Goal: Task Accomplishment & Management: Use online tool/utility

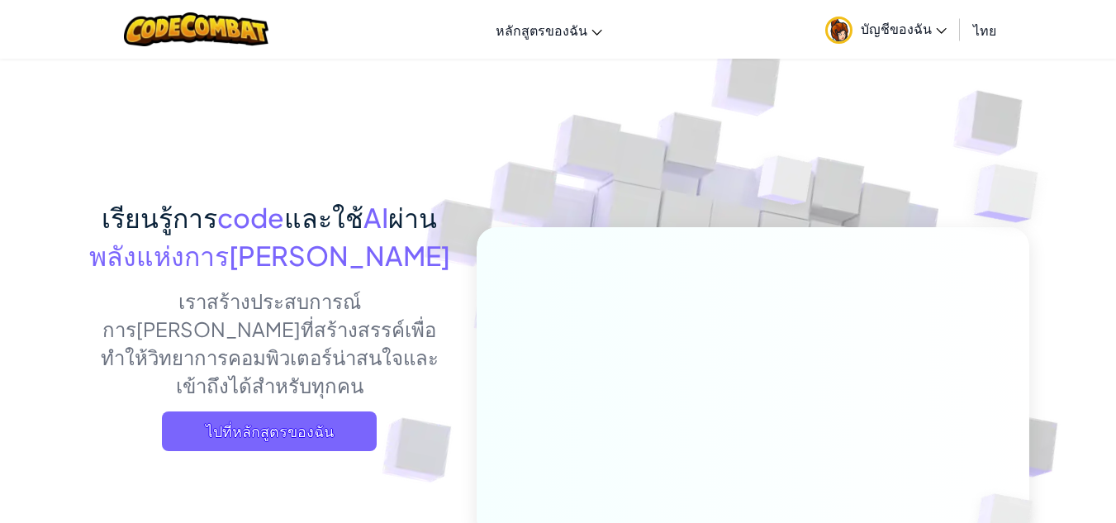
click at [904, 31] on span "บัญชีของฉัน" at bounding box center [904, 28] width 86 height 17
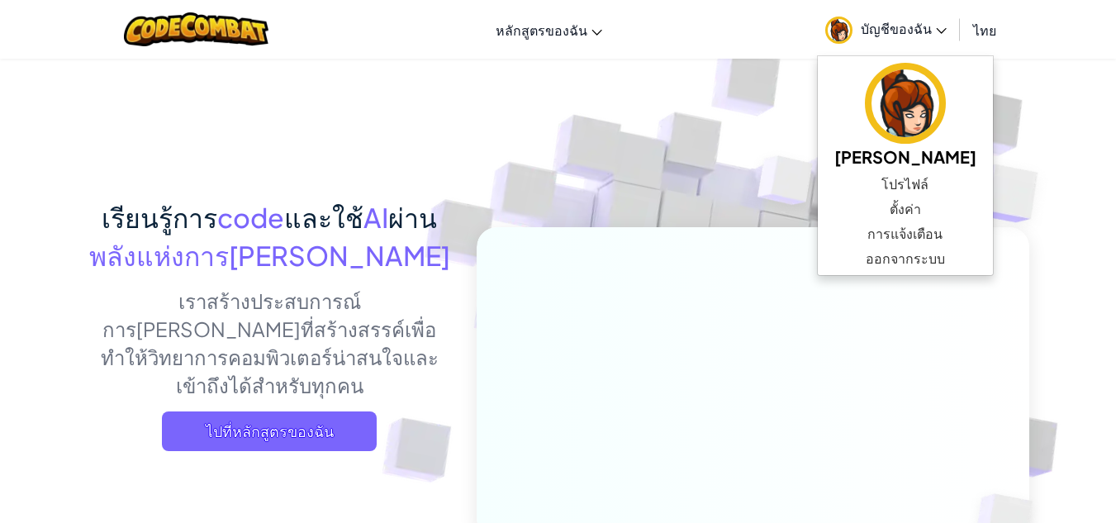
click at [902, 26] on span "บัญชีของฉัน" at bounding box center [904, 28] width 86 height 17
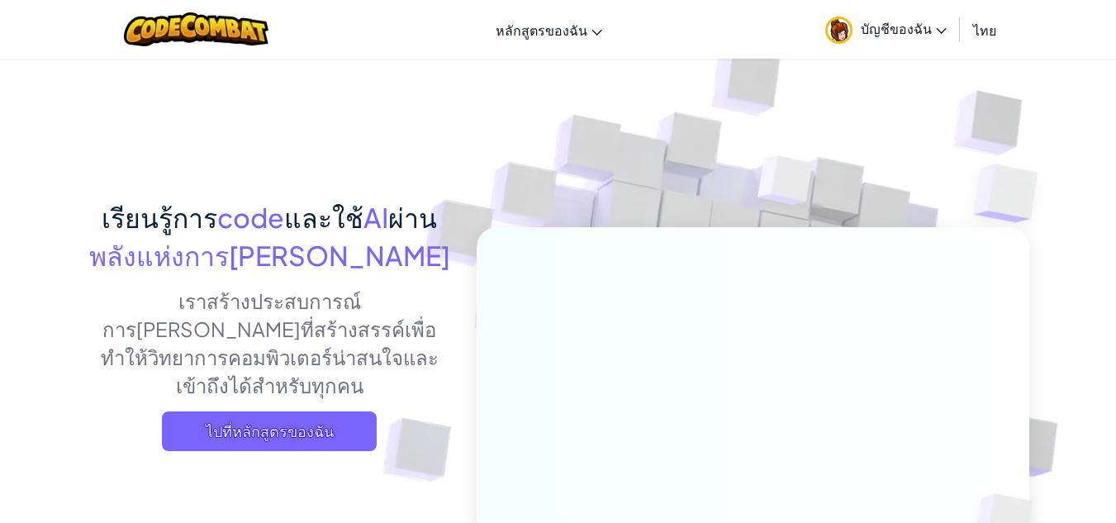
click at [917, 33] on span "บัญชีของฉัน" at bounding box center [904, 28] width 86 height 17
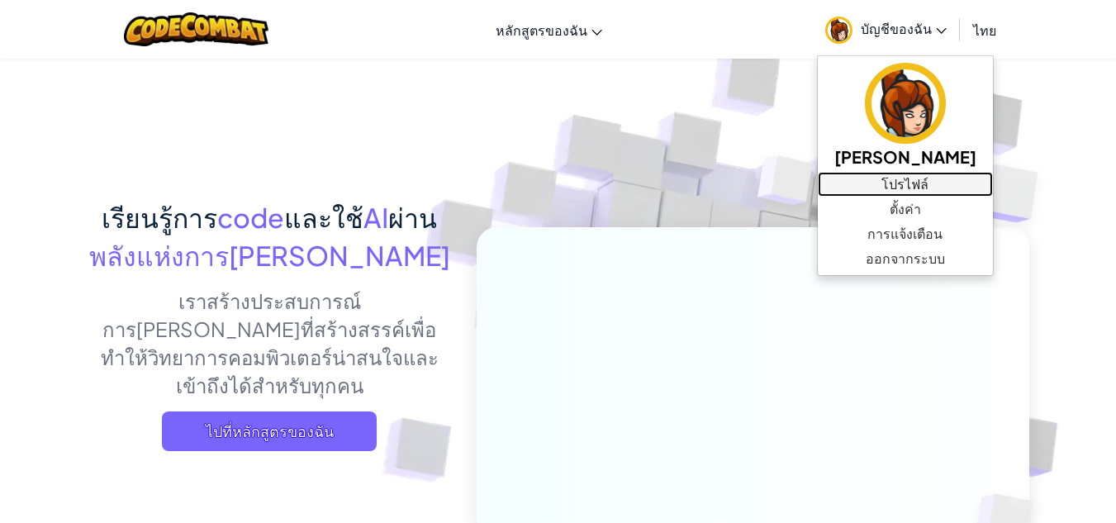
click at [896, 181] on link "โปรไฟล์" at bounding box center [905, 184] width 175 height 25
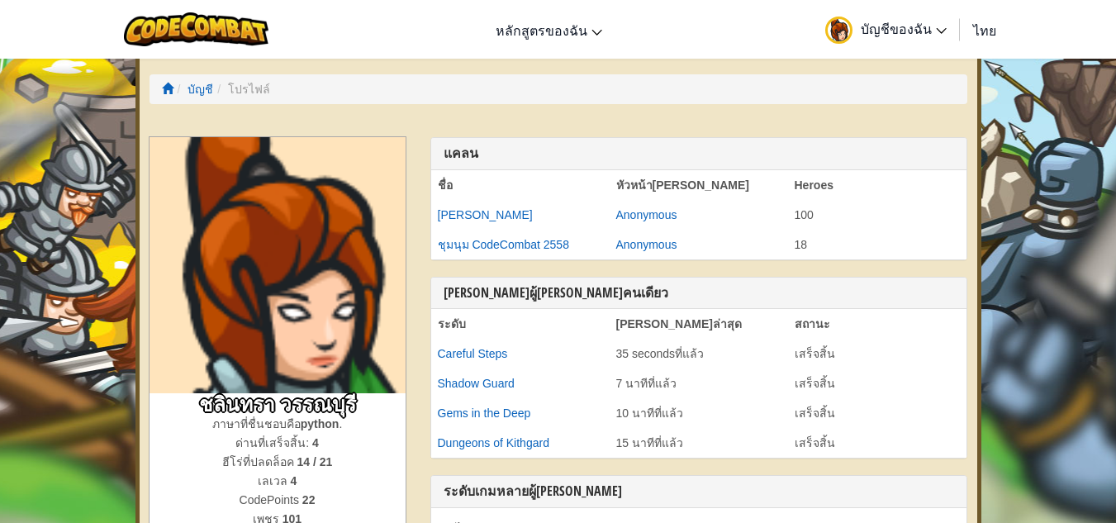
click at [906, 26] on span "บัญชีของฉัน" at bounding box center [904, 28] width 86 height 17
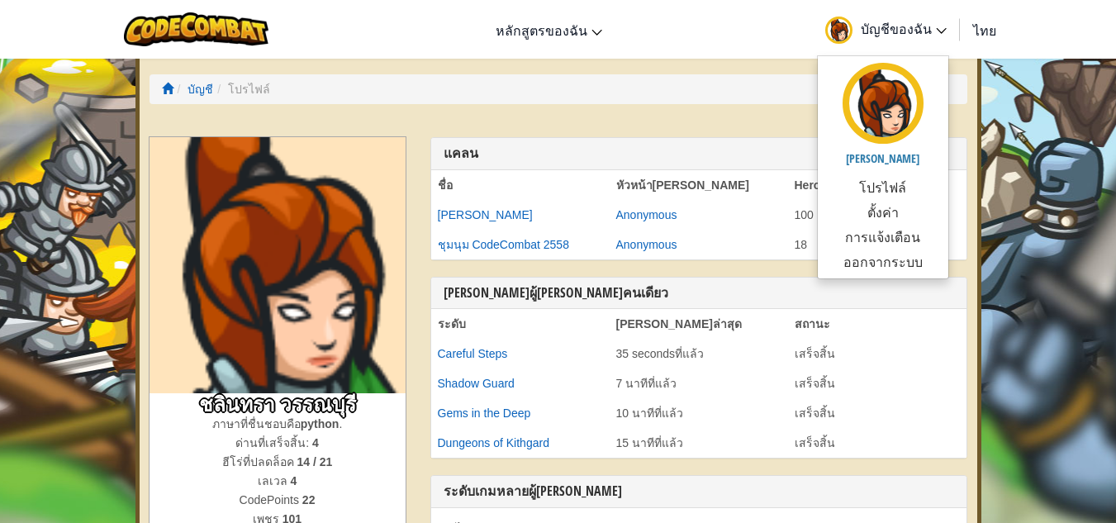
click at [876, 20] on span "บัญชีของฉัน" at bounding box center [904, 28] width 86 height 17
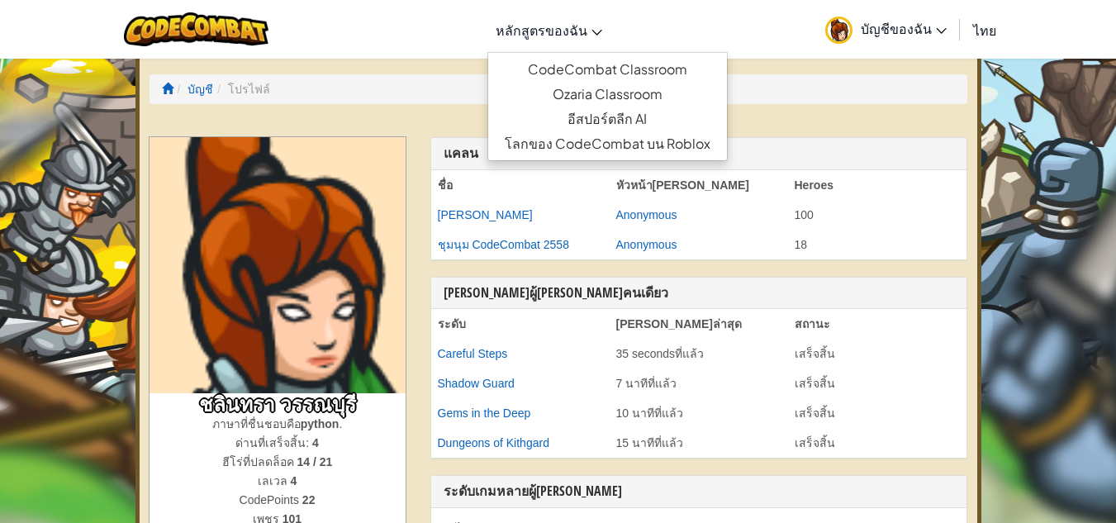
click at [579, 31] on span "หลักสูตรของฉัน" at bounding box center [542, 29] width 92 height 17
click at [591, 69] on link "CodeCombat Classroom" at bounding box center [607, 69] width 239 height 25
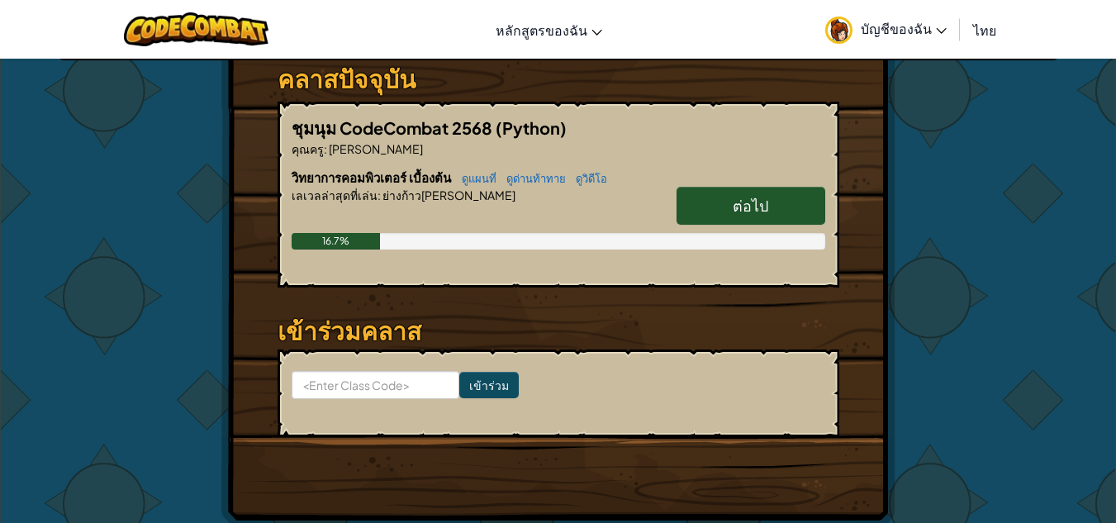
scroll to position [248, 0]
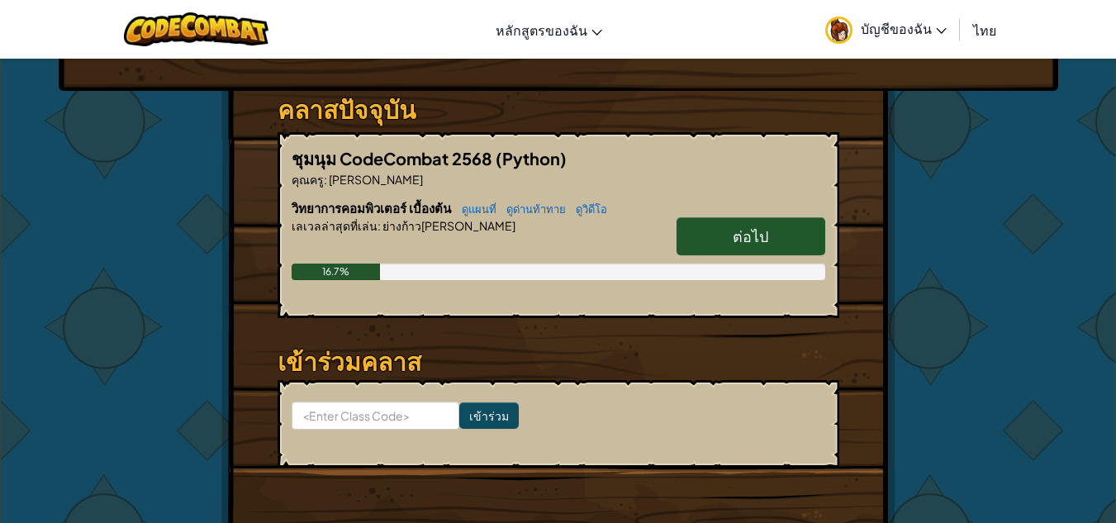
click at [720, 231] on link "ต่อไป" at bounding box center [751, 236] width 149 height 38
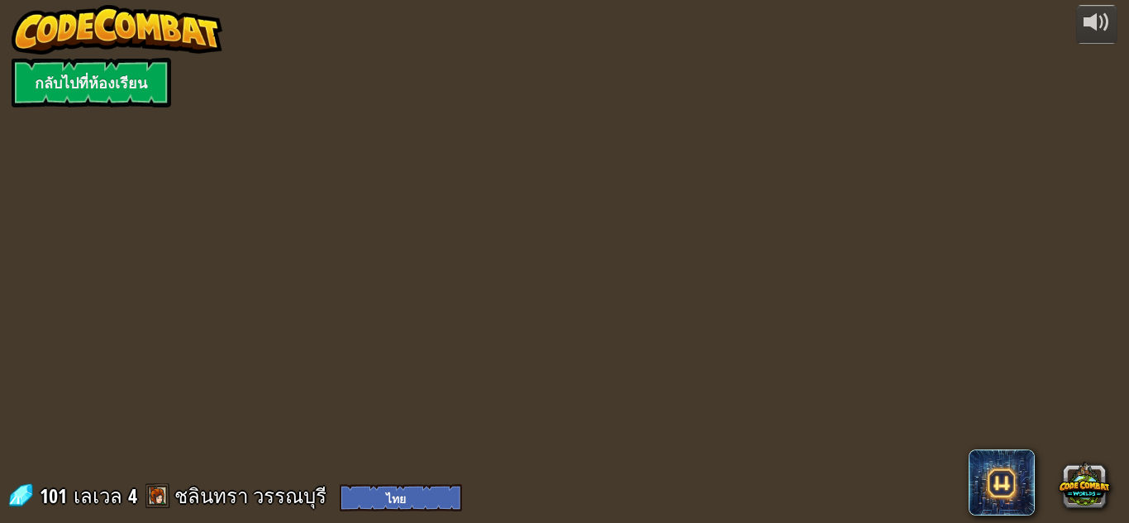
select select "th"
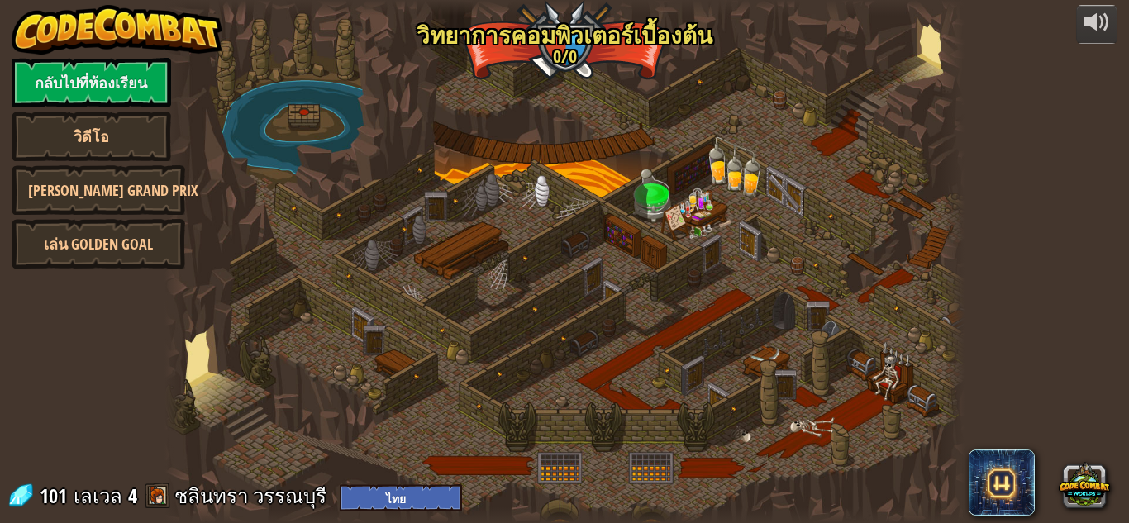
select select "th"
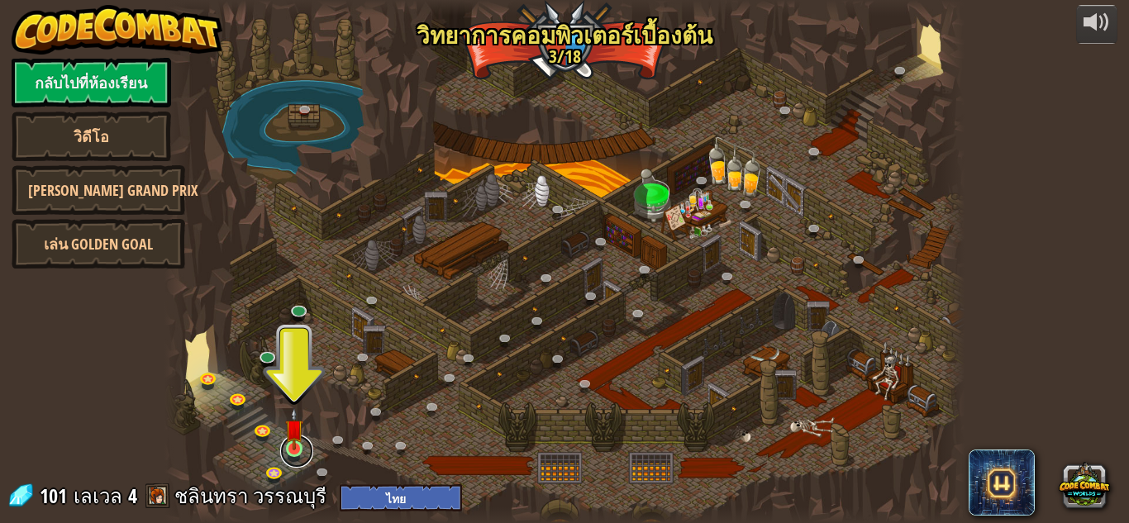
click at [294, 452] on link at bounding box center [296, 451] width 33 height 33
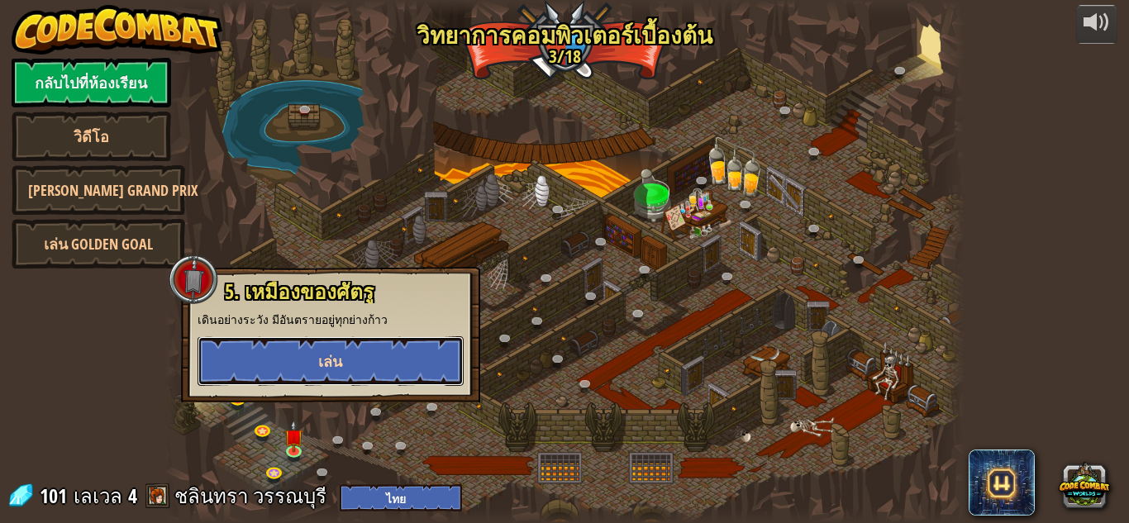
click at [320, 356] on span "เล่น" at bounding box center [330, 361] width 24 height 21
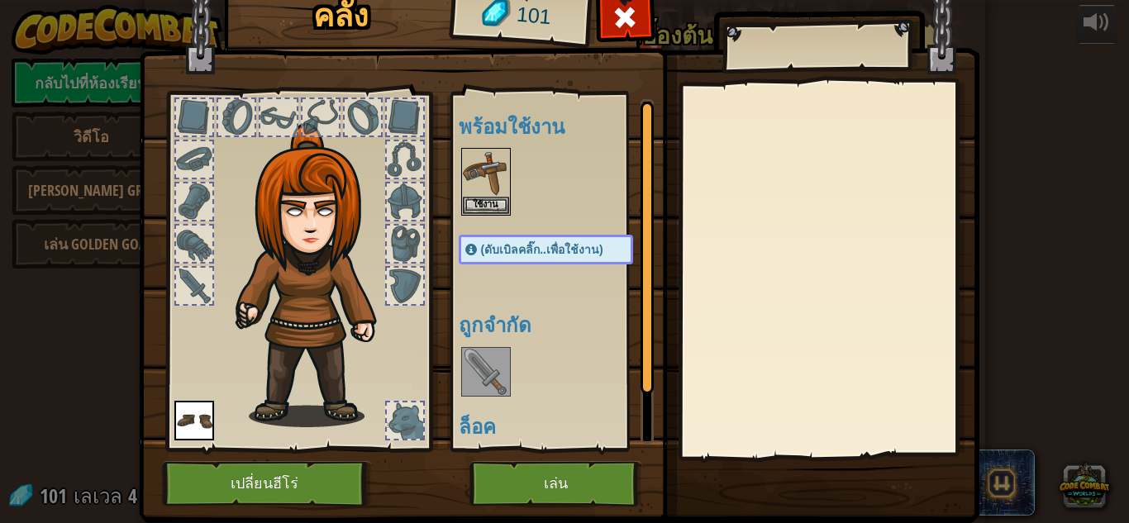
click at [841, 321] on div at bounding box center [828, 269] width 292 height 371
click at [616, 10] on span at bounding box center [624, 17] width 26 height 26
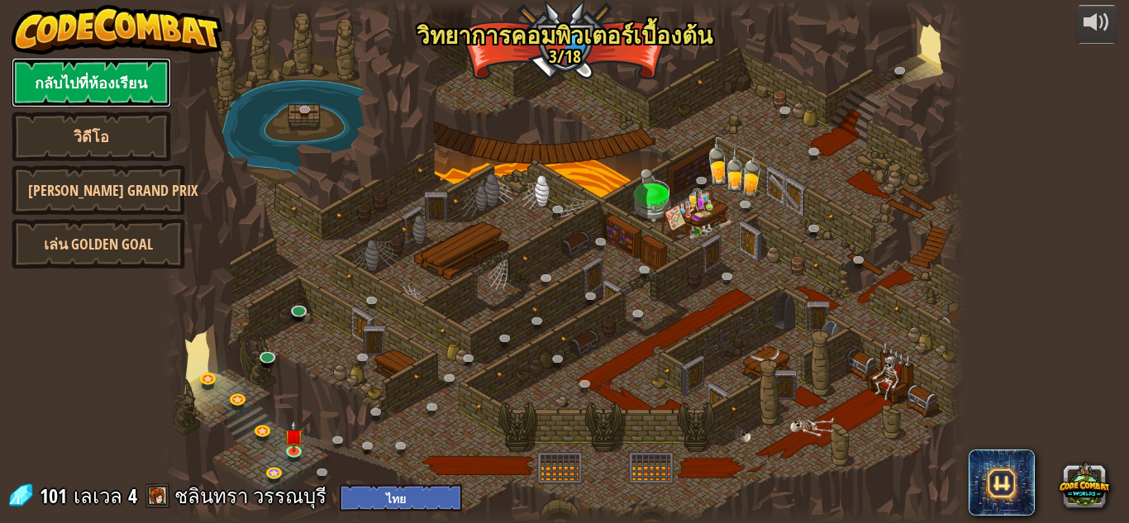
click at [59, 78] on link "กลับไปที่ห้องเรียน" at bounding box center [91, 83] width 159 height 50
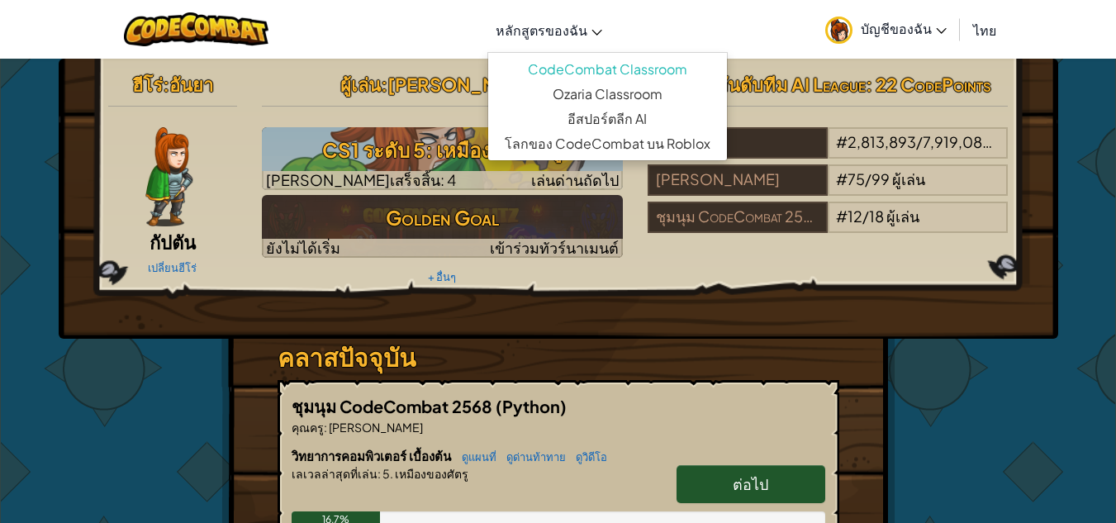
click at [569, 22] on span "หลักสูตรของฉัน" at bounding box center [542, 29] width 92 height 17
click at [563, 70] on link "CodeCombat Classroom" at bounding box center [607, 69] width 239 height 25
click at [540, 64] on link "CodeCombat Classroom" at bounding box center [607, 69] width 239 height 25
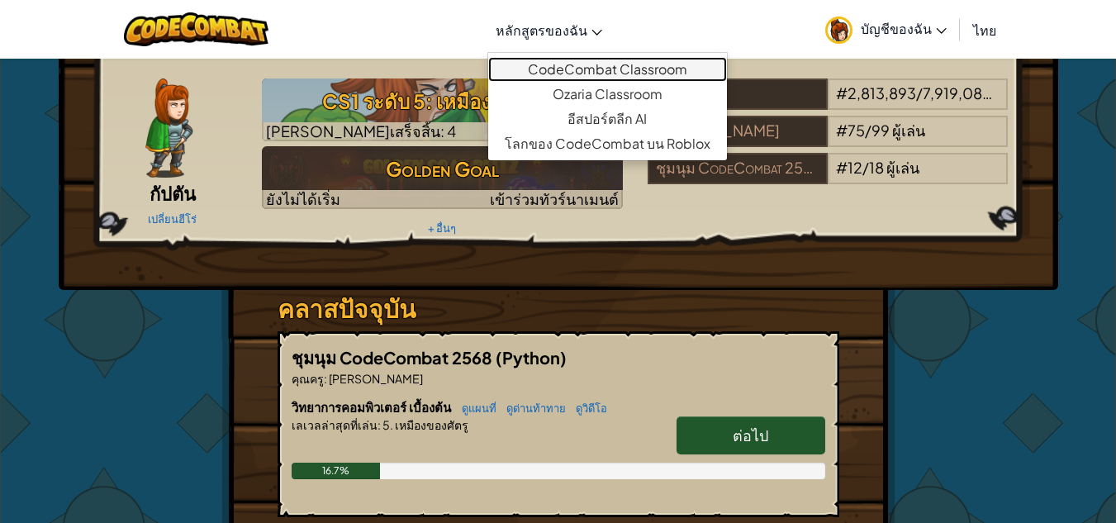
scroll to position [83, 0]
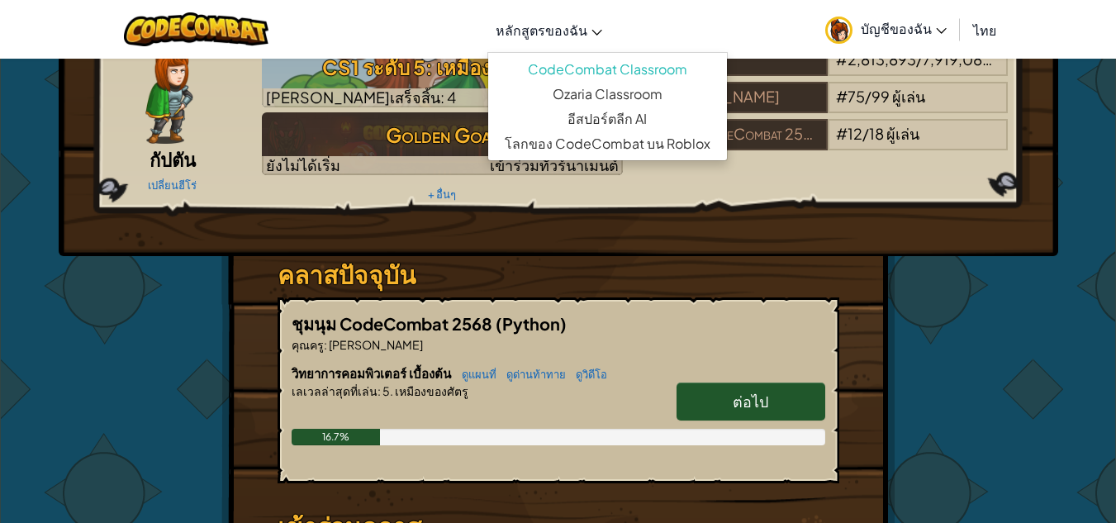
drag, startPoint x: 367, startPoint y: 436, endPoint x: 409, endPoint y: 437, distance: 42.1
click at [368, 435] on div "16.7%" at bounding box center [336, 437] width 89 height 17
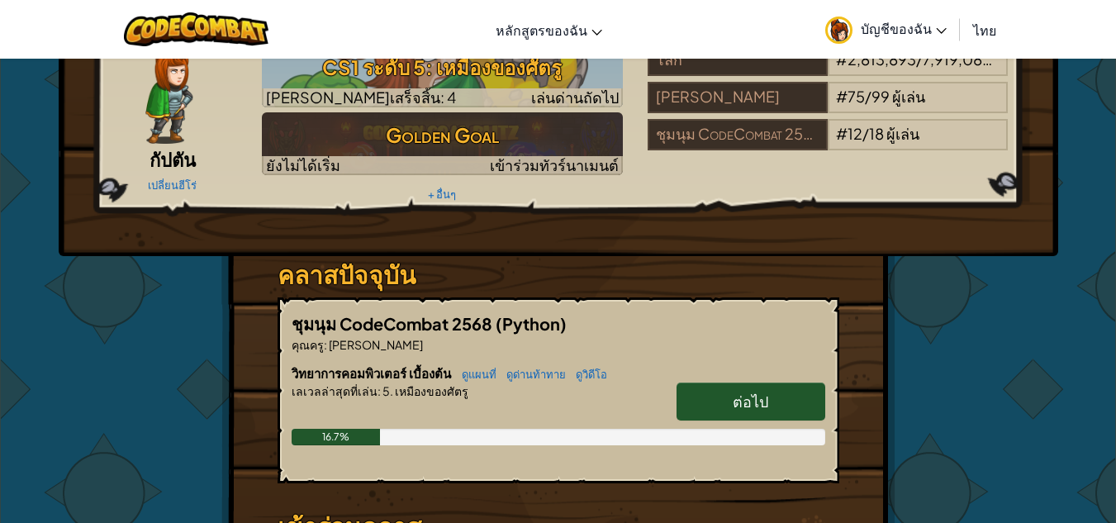
click at [411, 437] on div "16.7%" at bounding box center [559, 437] width 534 height 17
click at [747, 393] on span "ต่อไป" at bounding box center [751, 401] width 36 height 19
select select "th"
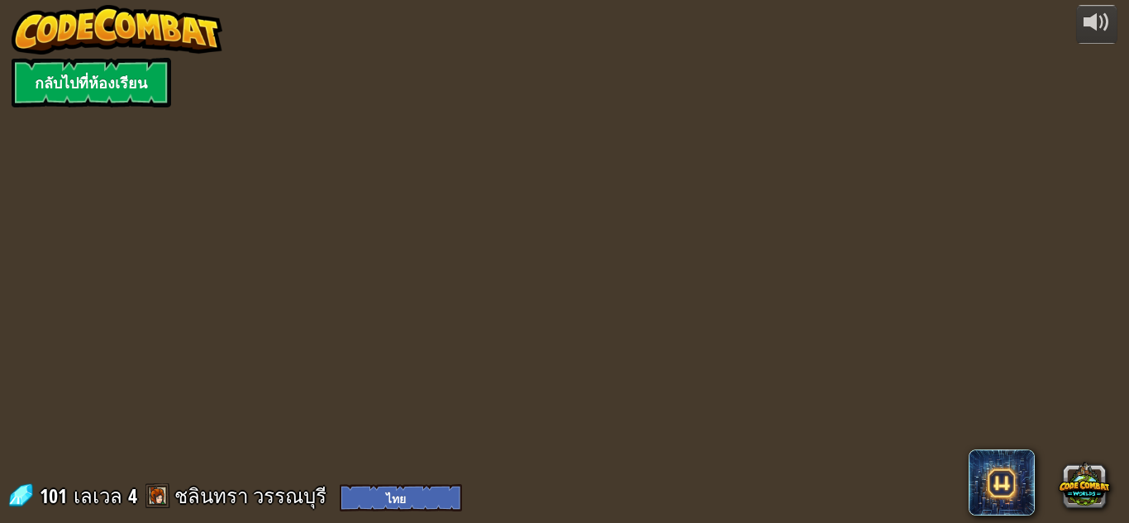
select select "th"
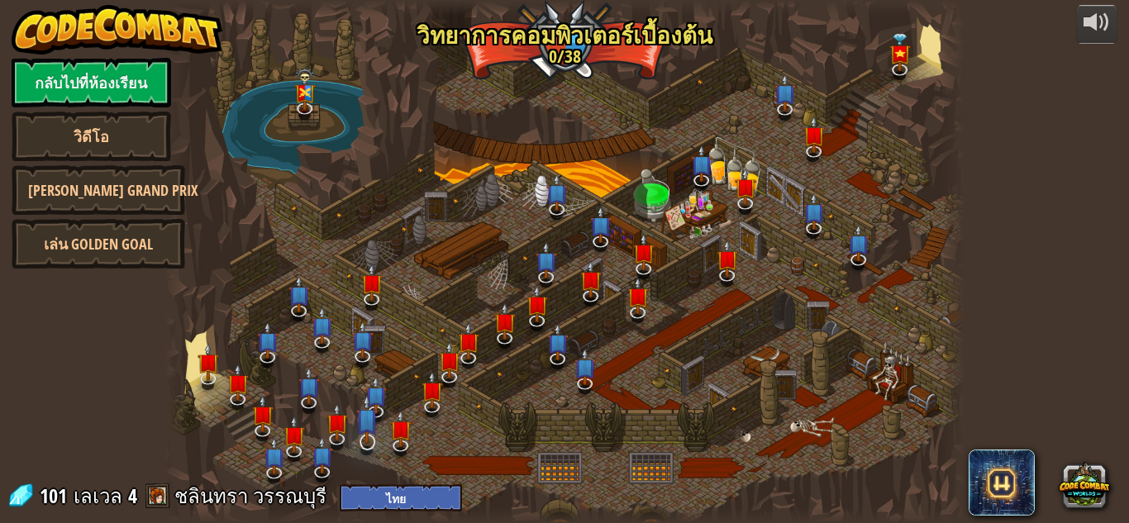
select select "th"
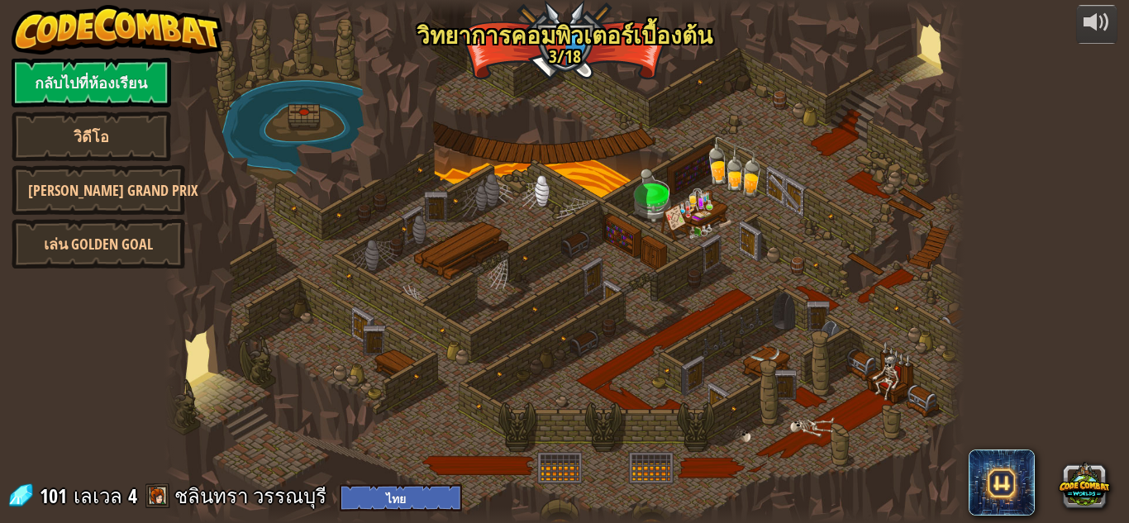
select select "th"
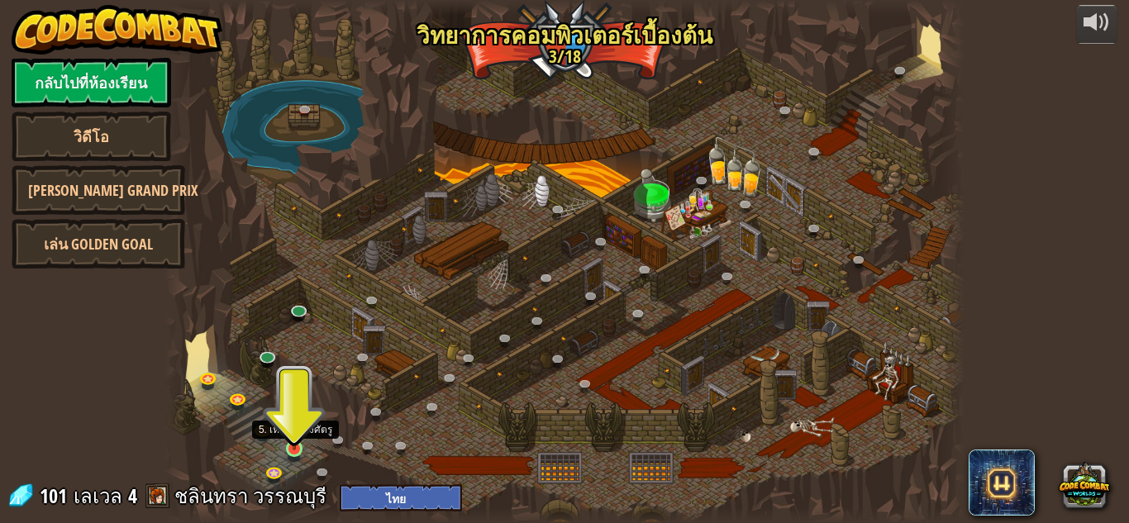
click at [297, 449] on img at bounding box center [294, 428] width 19 height 43
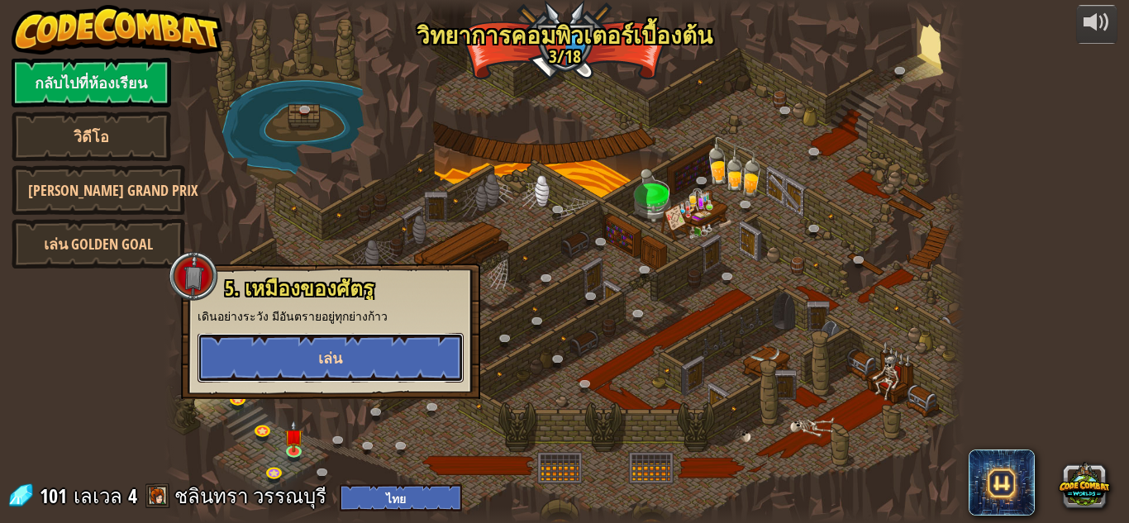
click at [335, 341] on button "เล่น" at bounding box center [330, 358] width 266 height 50
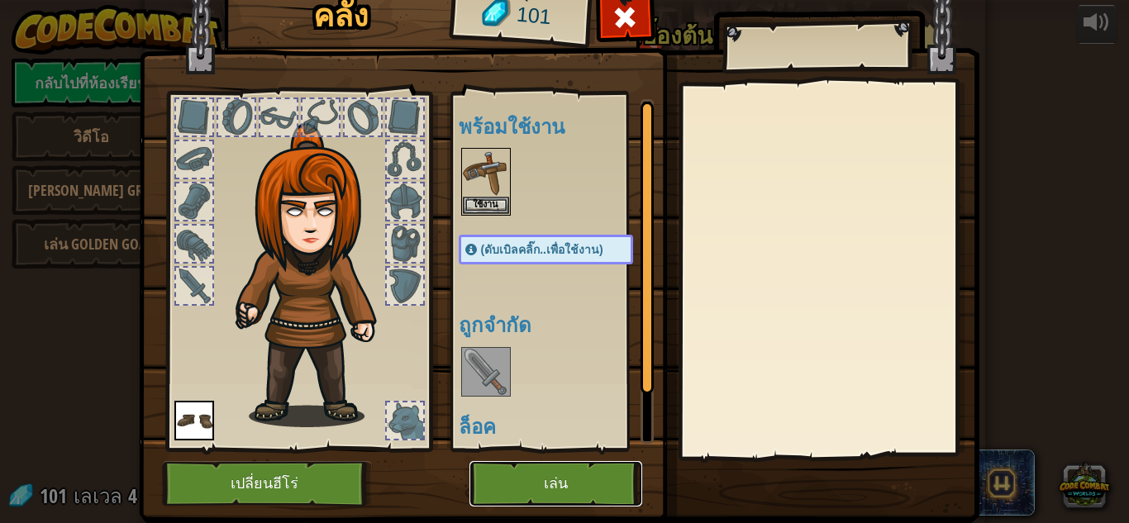
click at [586, 476] on button "เล่น" at bounding box center [555, 483] width 173 height 45
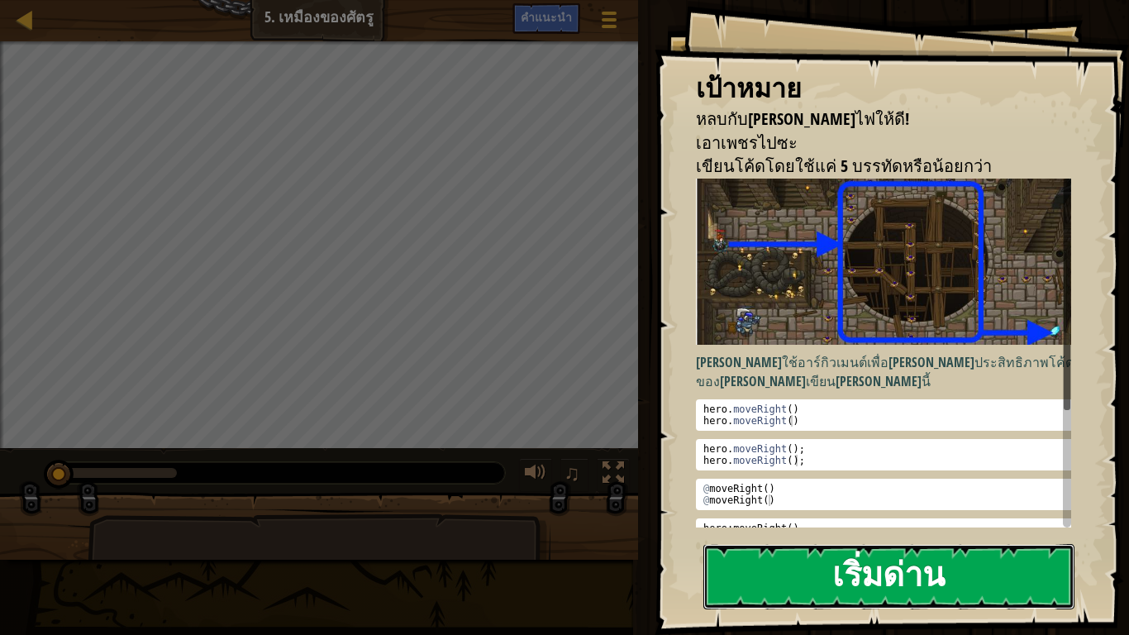
click at [963, 522] on button "เริ่มด่าน" at bounding box center [888, 576] width 371 height 65
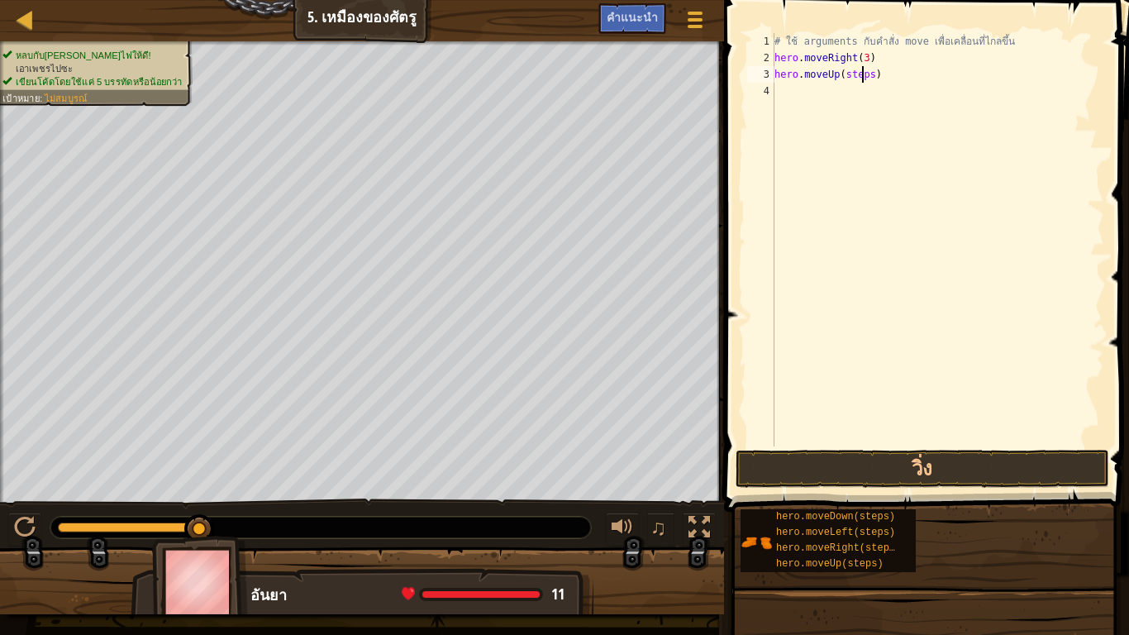
click at [863, 74] on div "# ใช้ arguments กับคำสั่ง move เพื่อเคลื่อนที่ไกลขึ้น hero . moveRight ( 3 ) he…" at bounding box center [937, 256] width 333 height 446
click at [852, 70] on div "# ใช้ arguments กับคำสั่ง move เพื่อเคลื่อนที่ไกลขึ้น hero . moveRight ( 3 ) he…" at bounding box center [937, 256] width 333 height 446
click at [852, 78] on div "# ใช้ arguments กับคำสั่ง move เพื่อเคลื่อนที่ไกลขึ้น hero . moveRight ( 3 ) he…" at bounding box center [937, 256] width 333 height 446
click at [855, 74] on div "# ใช้ arguments กับคำสั่ง move เพื่อเคลื่อนที่ไกลขึ้น hero . moveRight ( 3 ) he…" at bounding box center [937, 256] width 333 height 446
click at [882, 88] on div "# ใช้ arguments กับคำสั่ง move เพื่อเคลื่อนที่ไกลขึ้น hero . moveRight ( 3 ) he…" at bounding box center [937, 256] width 333 height 446
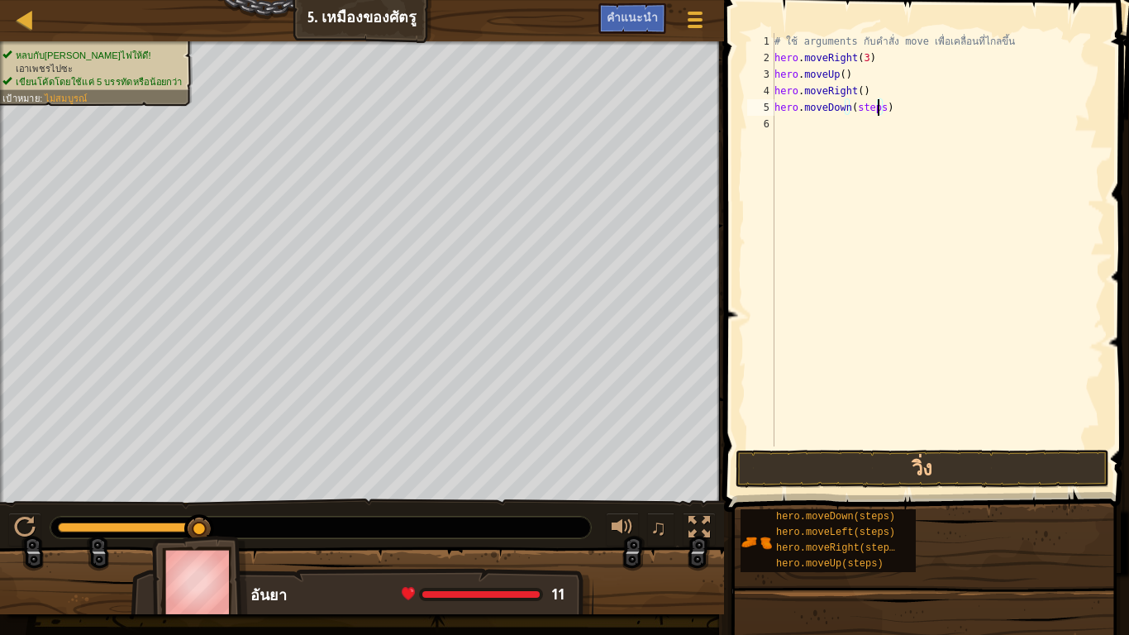
click at [880, 106] on div "# ใช้ arguments กับคำสั่ง move เพื่อเคลื่อนที่ไกลขึ้น hero . moveRight ( 3 ) he…" at bounding box center [937, 256] width 333 height 446
click at [882, 121] on div "# ใช้ arguments กับคำสั่ง move เพื่อเคลื่อนที่ไกลขึ้น hero . moveRight ( 3 ) he…" at bounding box center [937, 256] width 333 height 446
click at [913, 464] on button "วิ่ง" at bounding box center [921, 468] width 373 height 38
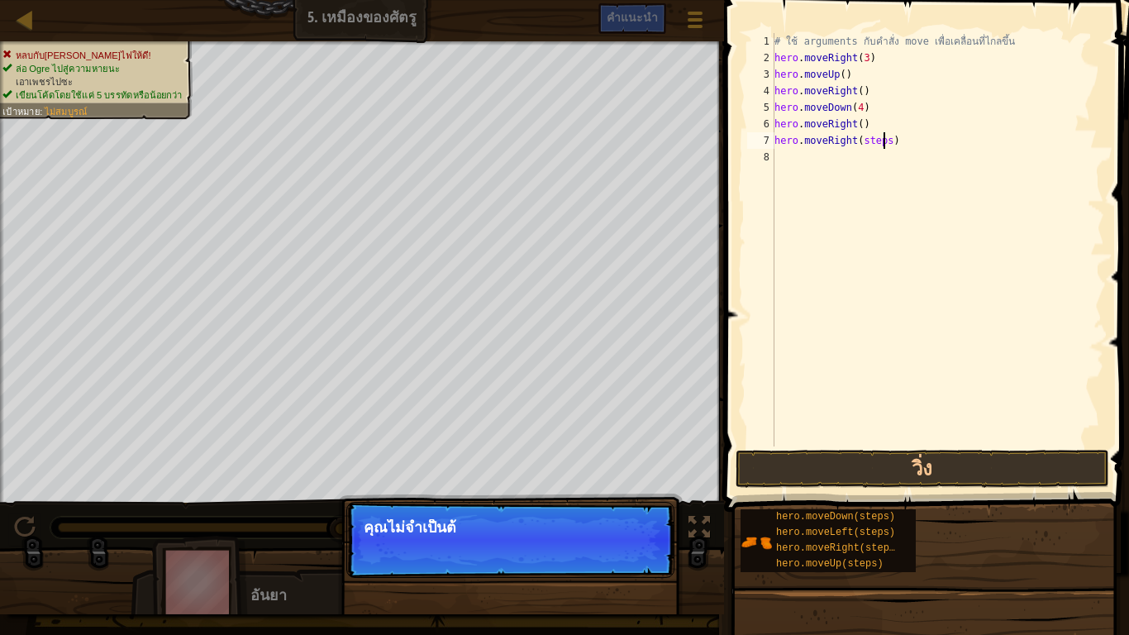
click at [882, 139] on div "# ใช้ arguments กับคำสั่ง move เพื่อเคลื่อนที่ไกลขึ้น hero . moveRight ( 3 ) he…" at bounding box center [937, 256] width 333 height 446
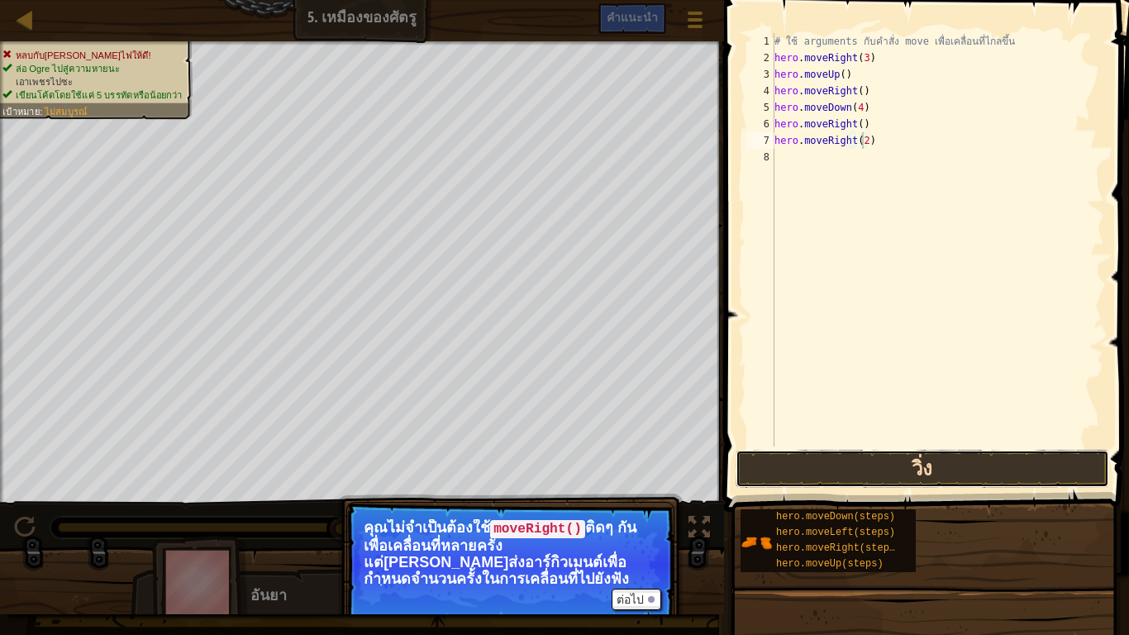
click at [986, 459] on button "วิ่ง" at bounding box center [921, 468] width 373 height 38
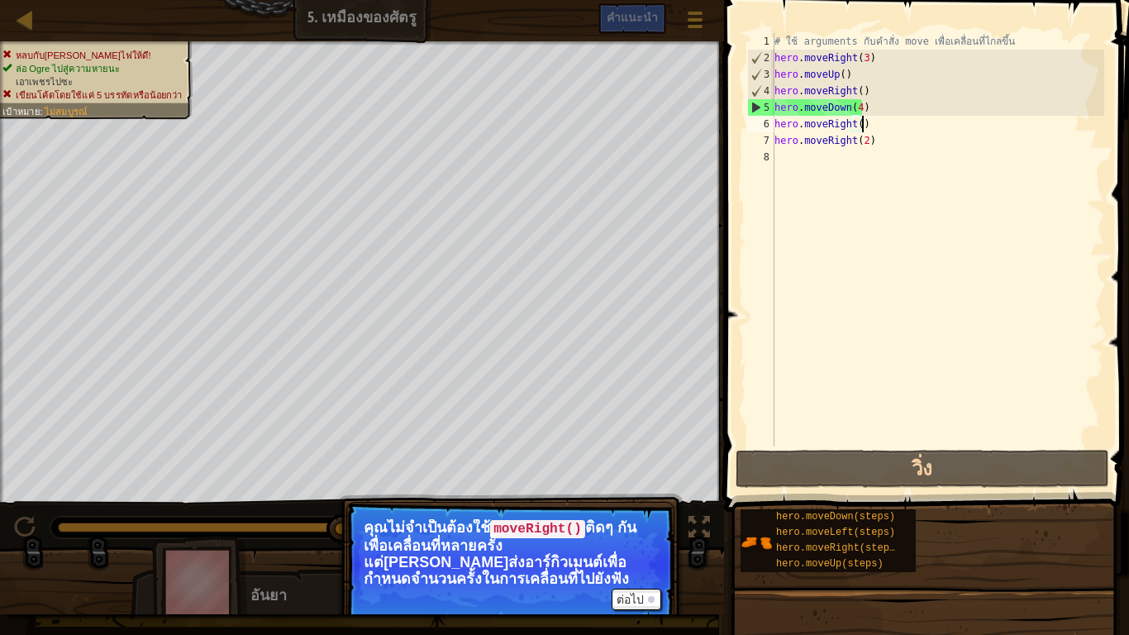
click at [861, 122] on div "# ใช้ arguments กับคำสั่ง move เพื่อเคลื่อนที่ไกลขึ้น hero . moveRight ( 3 ) he…" at bounding box center [937, 256] width 333 height 446
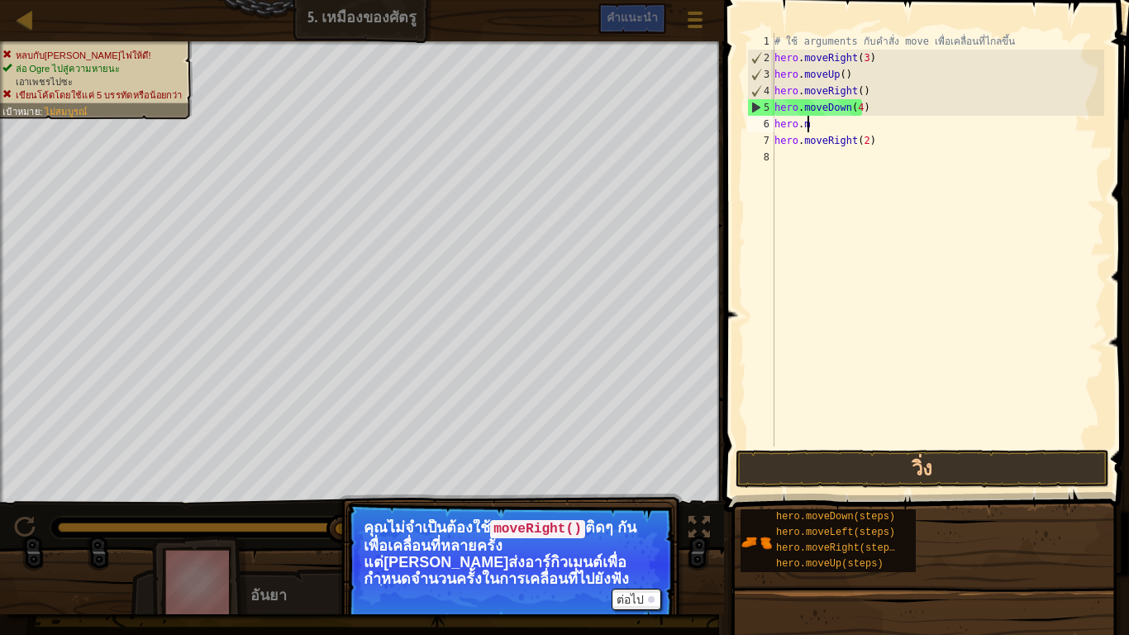
scroll to position [7, 0]
type textarea "h"
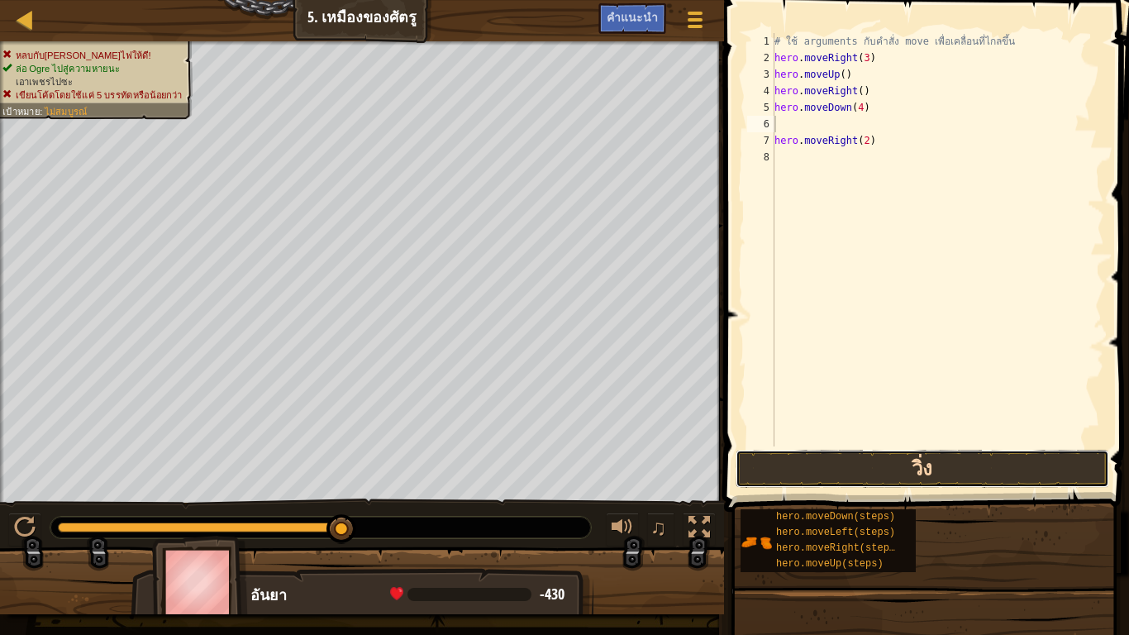
click at [877, 466] on button "วิ่ง" at bounding box center [921, 468] width 373 height 38
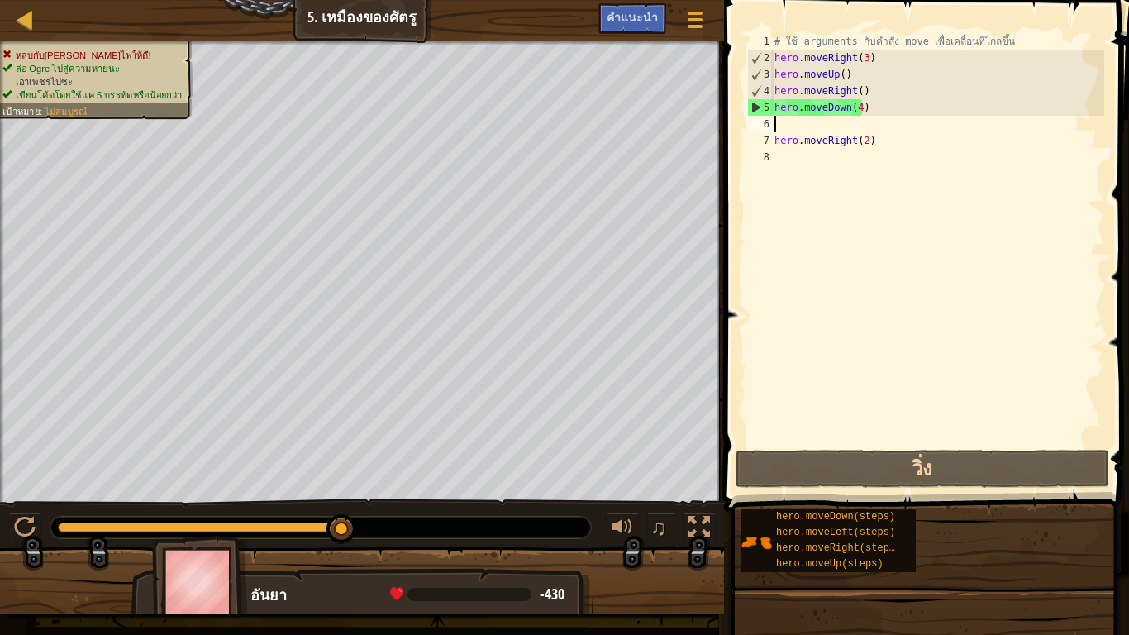
click at [886, 151] on div "# ใช้ arguments กับคำสั่ง move เพื่อเคลื่อนที่ไกลขึ้น hero . moveRight ( 3 ) he…" at bounding box center [937, 256] width 333 height 446
click at [879, 142] on div "# ใช้ arguments กับคำสั่ง move เพื่อเคลื่อนที่ไกลขึ้น hero . moveRight ( 3 ) he…" at bounding box center [937, 256] width 333 height 446
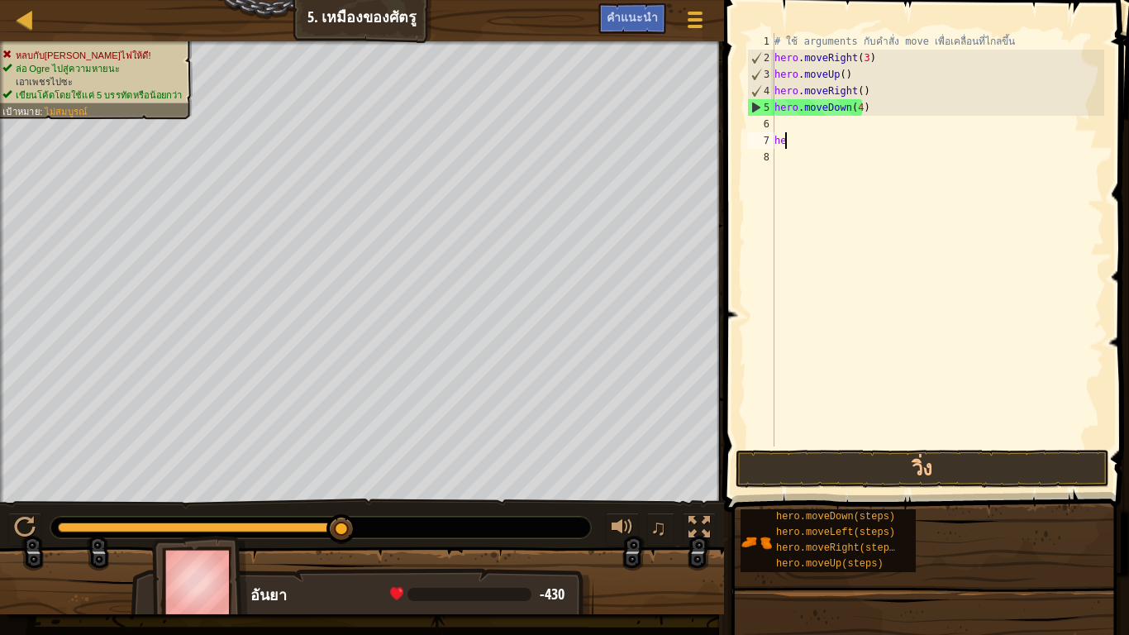
type textarea "h"
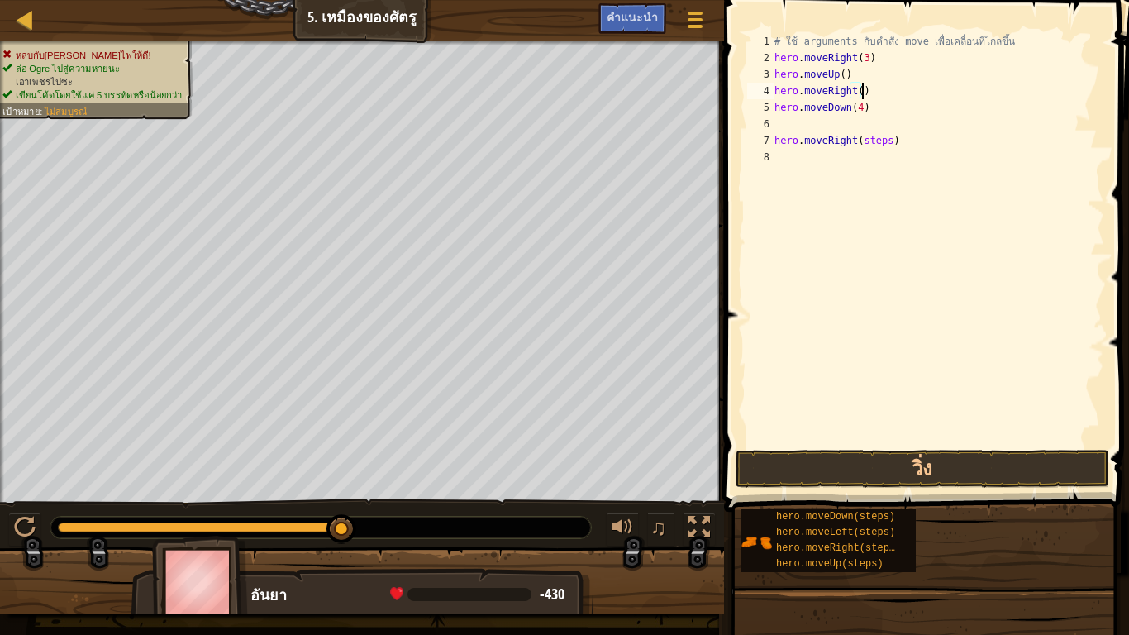
click at [913, 98] on div "# ใช้ arguments กับคำสั่ง move เพื่อเคลื่อนที่ไกลขึ้น hero . moveRight ( 3 ) he…" at bounding box center [937, 256] width 333 height 446
drag, startPoint x: 832, startPoint y: 139, endPoint x: 842, endPoint y: 151, distance: 15.9
click at [842, 151] on div "# ใช้ arguments กับคำสั่ง move เพื่อเคลื่อนที่ไกลขึ้น hero . moveRight ( 3 ) he…" at bounding box center [937, 256] width 333 height 446
type textarea "hero.moveRight(steps)"
drag, startPoint x: 903, startPoint y: 135, endPoint x: 896, endPoint y: 140, distance: 9.4
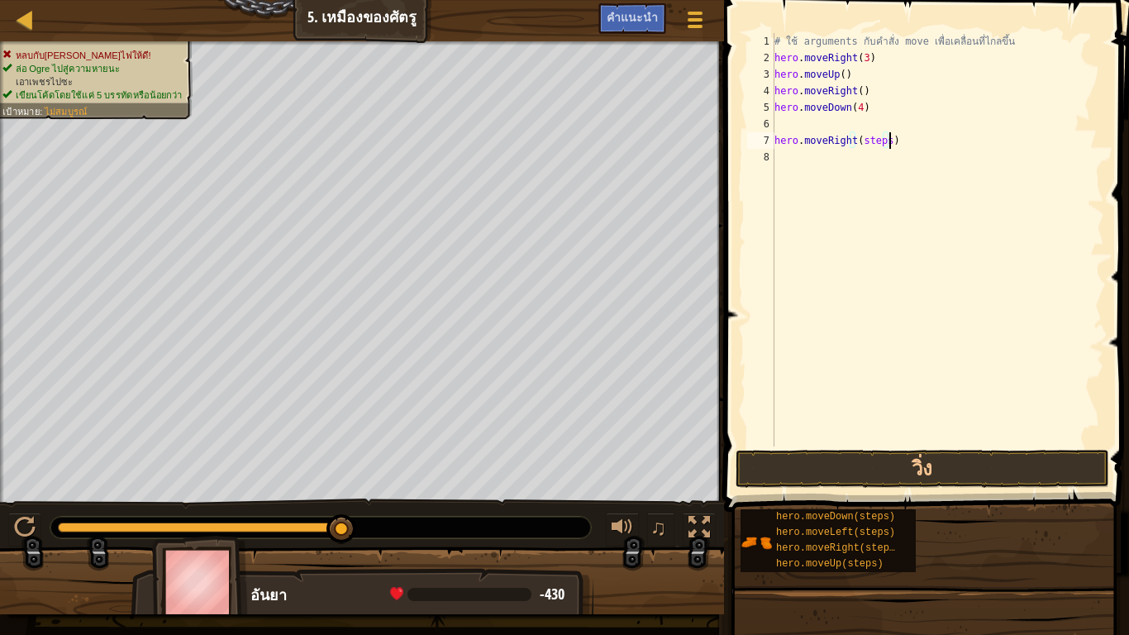
click at [902, 139] on div "# ใช้ arguments กับคำสั่ง move เพื่อเคลื่อนที่ไกลขึ้น hero . moveRight ( 3 ) he…" at bounding box center [937, 256] width 333 height 446
type textarea "h"
click at [885, 124] on div "# ใช้ arguments กับคำสั่ง move เพื่อเคลื่อนที่ไกลขึ้น hero . moveRight ( 3 ) he…" at bounding box center [937, 239] width 333 height 413
click at [883, 124] on div "# ใช้ arguments กับคำสั่ง move เพื่อเคลื่อนที่ไกลขึ้น hero . moveRight ( 3 ) he…" at bounding box center [937, 256] width 333 height 446
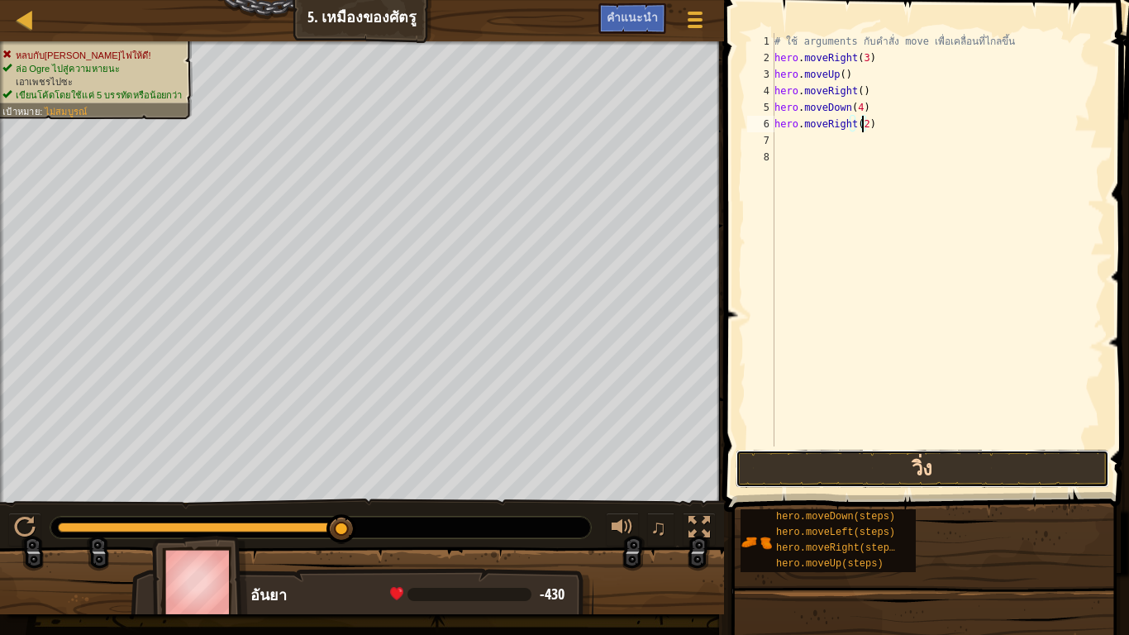
click at [922, 459] on button "วิ่ง" at bounding box center [921, 468] width 373 height 38
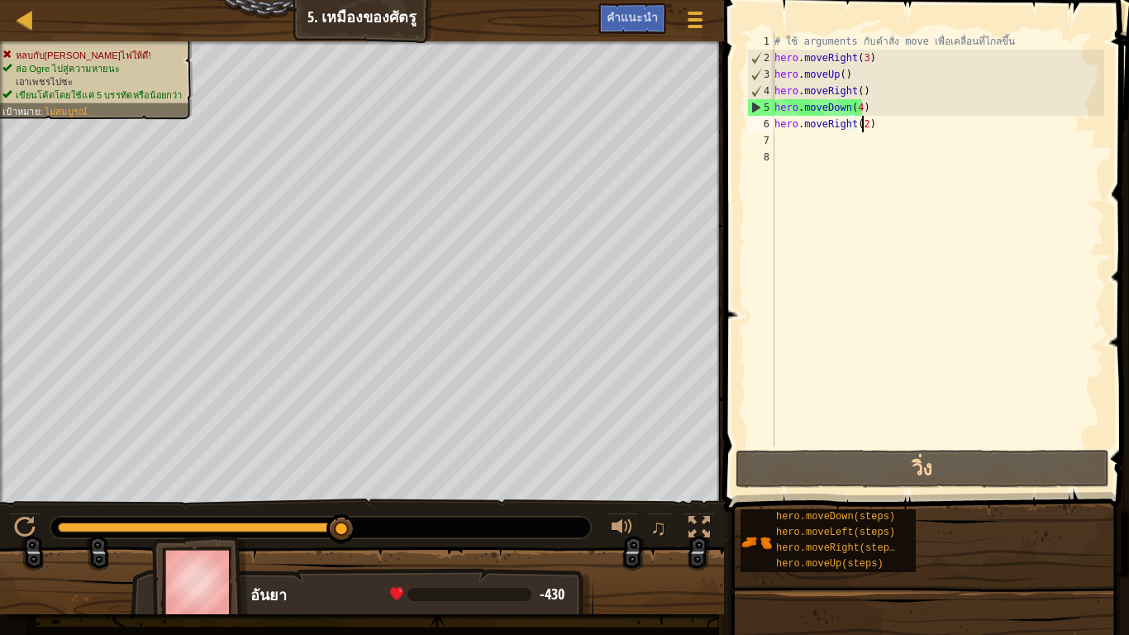
click at [879, 129] on div "# ใช้ arguments กับคำสั่ง move เพื่อเคลื่อนที่ไกลขึ้น hero . moveRight ( 3 ) he…" at bounding box center [937, 256] width 333 height 446
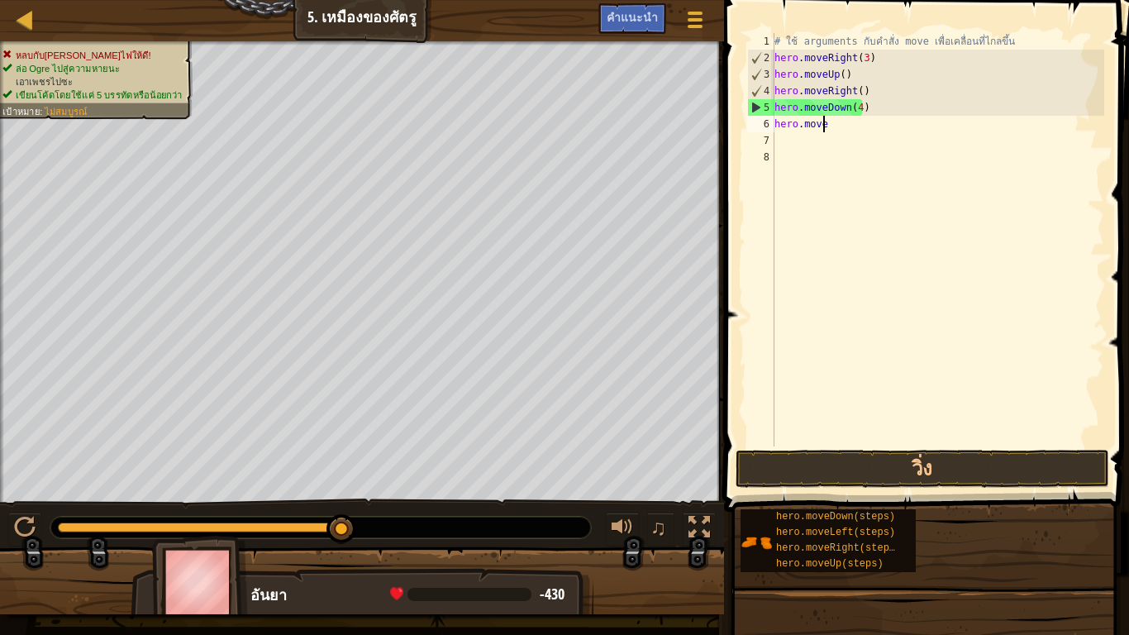
scroll to position [7, 1]
type textarea "h"
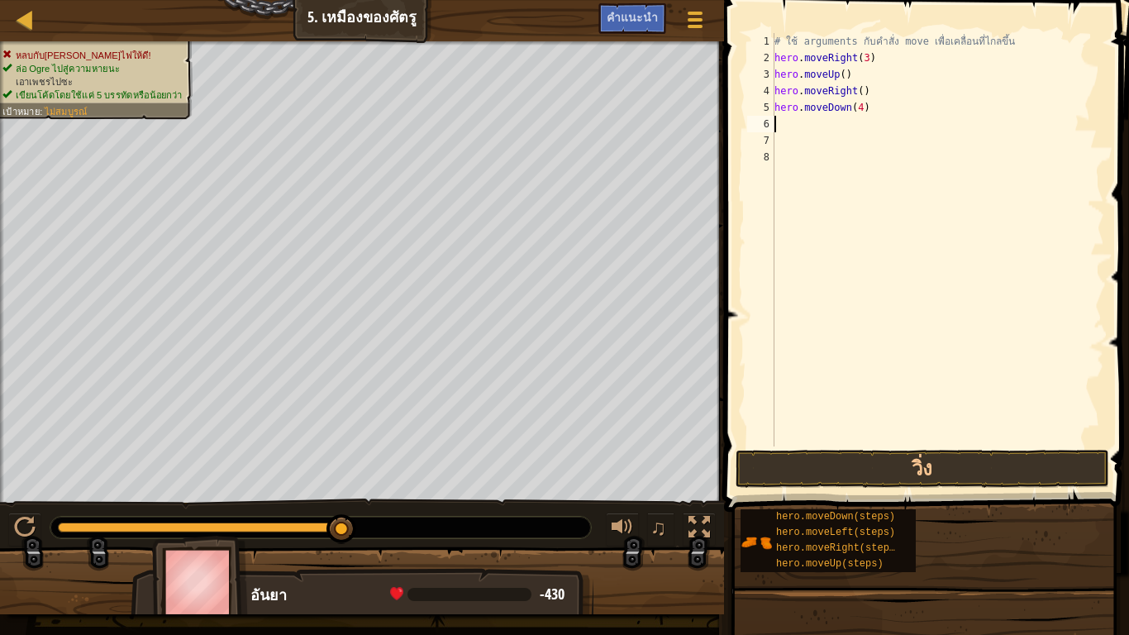
click at [868, 110] on div "# ใช้ arguments กับคำสั่ง move เพื่อเคลื่อนที่ไกลขึ้น hero . moveRight ( 3 ) he…" at bounding box center [937, 256] width 333 height 446
type textarea "h"
click at [864, 93] on div "# ใช้ arguments กับคำสั่ง move เพื่อเคลื่อนที่ไกลขึ้น hero . moveRight ( 3 ) he…" at bounding box center [937, 256] width 333 height 446
type textarea "h"
click at [844, 74] on div "# ใช้ arguments กับคำสั่ง move เพื่อเคลื่อนที่ไกลขึ้น hero . moveRight ( 3 ) he…" at bounding box center [937, 256] width 333 height 446
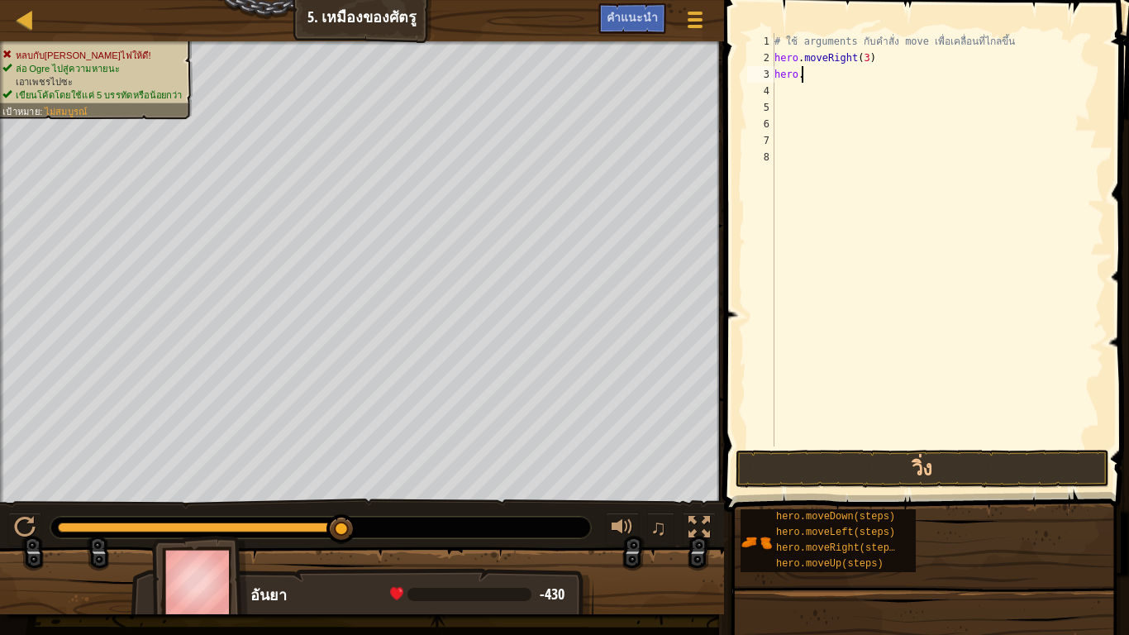
type textarea "h"
click at [863, 69] on div "# ใช้ arguments กับคำสั่ง move เพื่อเคลื่อนที่ไกลขึ้น hero . moveRight ( 3 hero…" at bounding box center [937, 239] width 333 height 413
click at [864, 72] on div "# ใช้ arguments กับคำสั่ง move เพื่อเคลื่อนที่ไกลขึ้น hero . moveRight ( 3 hero…" at bounding box center [937, 256] width 333 height 446
click at [867, 81] on div "# ใช้ arguments กับคำสั่ง move เพื่อเคลื่อนที่ไกลขึ้น hero . moveRight ( 3 hero…" at bounding box center [937, 256] width 333 height 446
click at [880, 81] on div "# ใช้ arguments กับคำสั่ง move เพื่อเคลื่อนที่ไกลขึ้น hero . moveRight ( 3 hero…" at bounding box center [937, 256] width 333 height 446
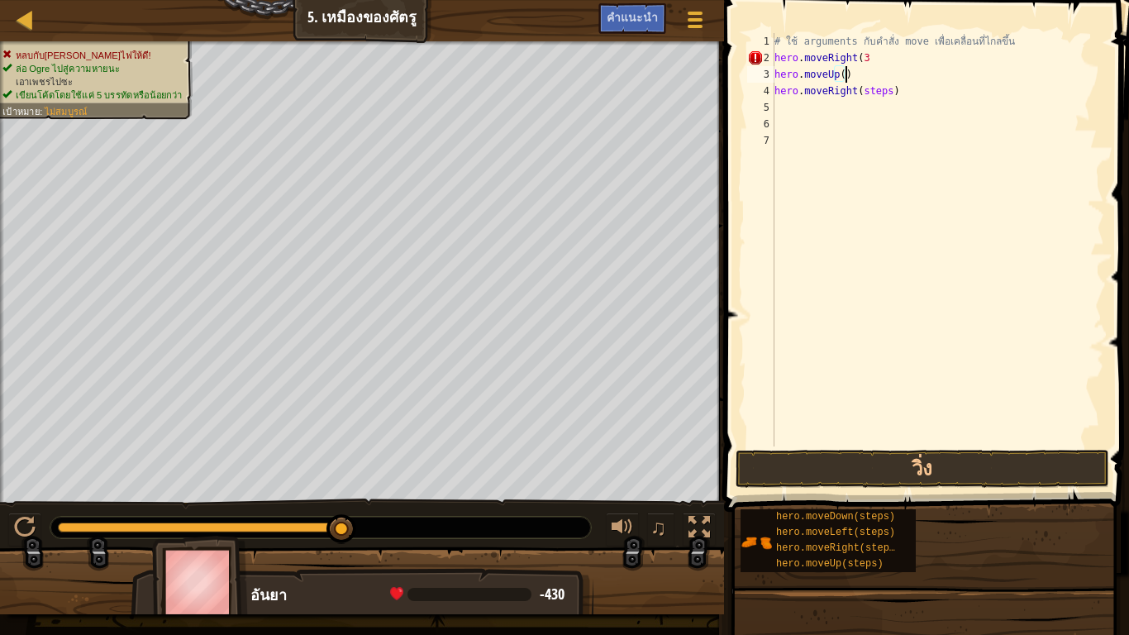
click at [881, 95] on div "# ใช้ arguments กับคำสั่ง move เพื่อเคลื่อนที่ไกลขึ้น hero . moveRight ( 3 hero…" at bounding box center [937, 256] width 333 height 446
click at [877, 107] on div "# ใช้ arguments กับคำสั่ง move เพื่อเคลื่อนที่ไกลขึ้น hero . moveRight ( 3 hero…" at bounding box center [937, 239] width 333 height 413
click at [883, 117] on div "# ใช้ arguments กับคำสั่ง move เพื่อเคลื่อนที่ไกลขึ้น hero . moveRight ( 3 hero…" at bounding box center [937, 239] width 333 height 413
click at [883, 117] on div "# ใช้ arguments กับคำสั่ง move เพื่อเคลื่อนที่ไกลขึ้น hero . moveRight ( 3 hero…" at bounding box center [937, 256] width 333 height 446
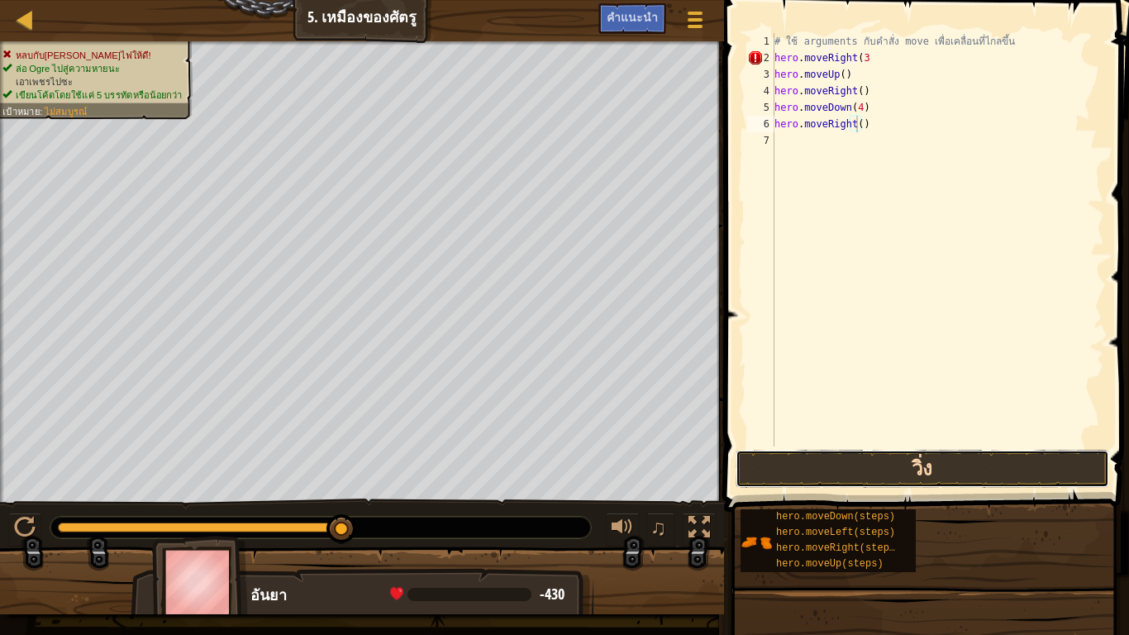
click at [934, 459] on button "วิ่ง" at bounding box center [921, 468] width 373 height 38
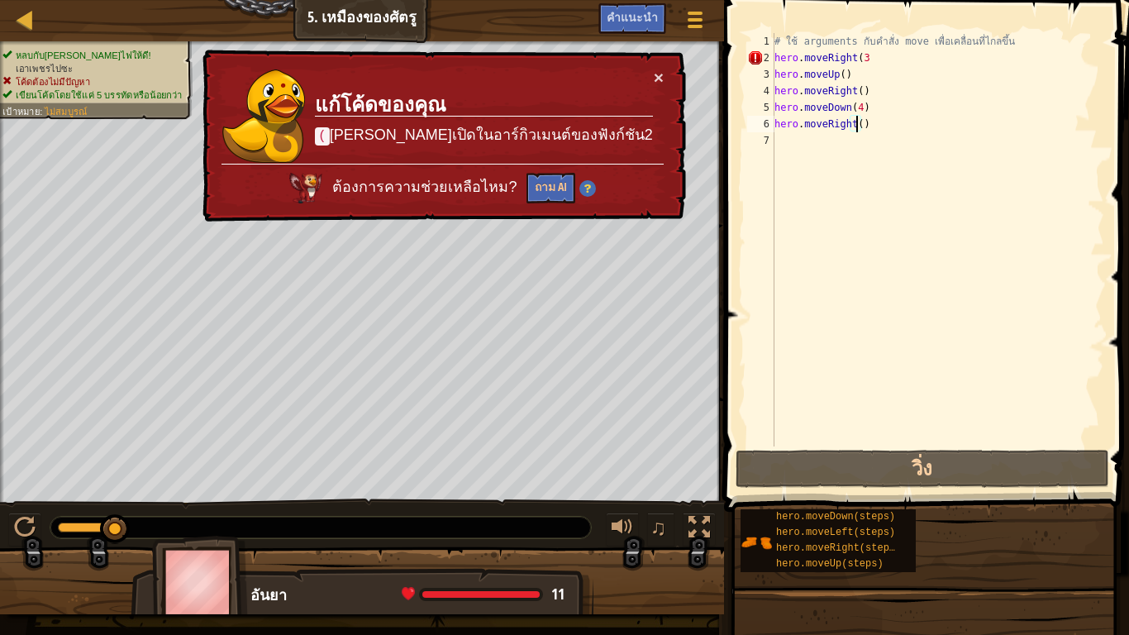
click at [656, 67] on div "× แก้โค้ดของคุณ ( [PERSON_NAME]เปิดในอาร์กิวเมนต์ของฟังก์ชัน2 ต้องการความช่วยเห…" at bounding box center [442, 136] width 487 height 173
click at [654, 72] on button "×" at bounding box center [659, 77] width 10 height 17
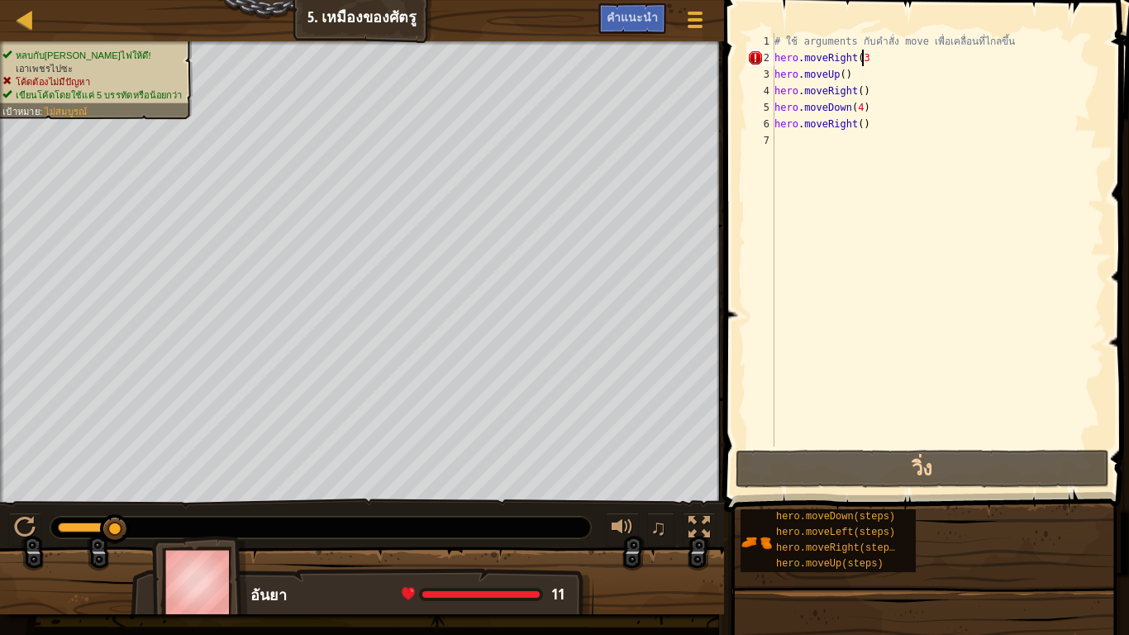
click at [870, 64] on div "# ใช้ arguments กับคำสั่ง move เพื่อเคลื่อนที่ไกลขึ้น hero . moveRight ( 3 hero…" at bounding box center [937, 256] width 333 height 446
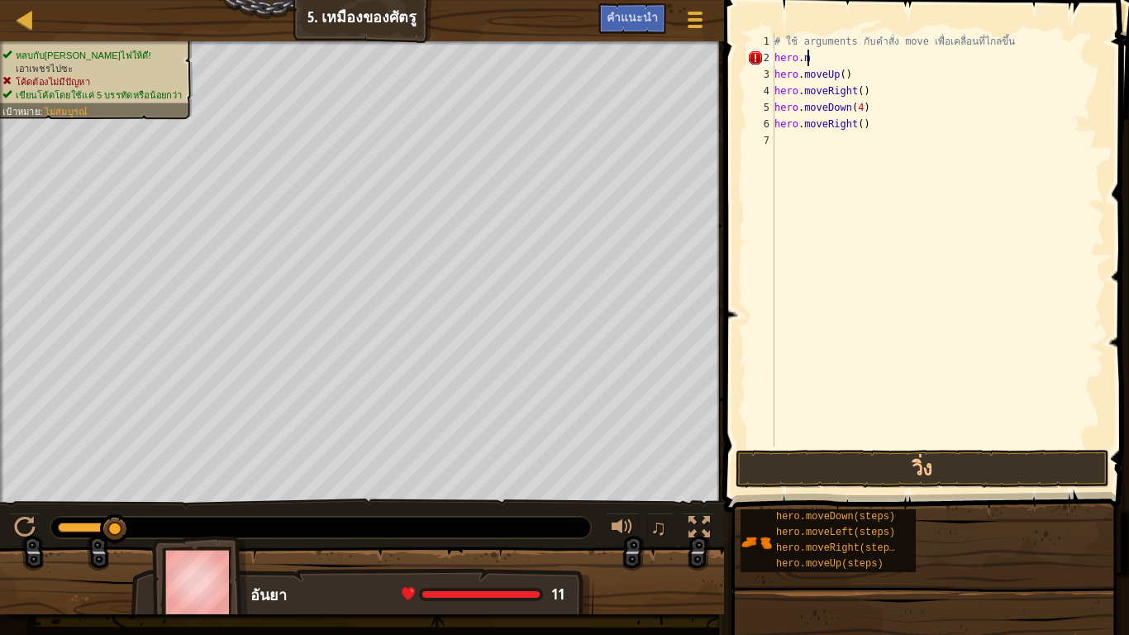
scroll to position [7, 0]
type textarea "h"
click at [877, 55] on div "# ใช้ arguments กับคำสั่ง move เพื่อเคลื่อนที่ไกลขึ้น hero . moveRight ( steps …" at bounding box center [937, 239] width 333 height 413
click at [880, 55] on div "# ใช้ arguments กับคำสั่ง move เพื่อเคลื่อนที่ไกลขึ้น hero . moveRight ( steps …" at bounding box center [937, 256] width 333 height 446
click at [881, 57] on div "# ใช้ arguments กับคำสั่ง move เพื่อเคลื่อนที่ไกลขึ้น hero . moveRight ( steps …" at bounding box center [937, 256] width 333 height 446
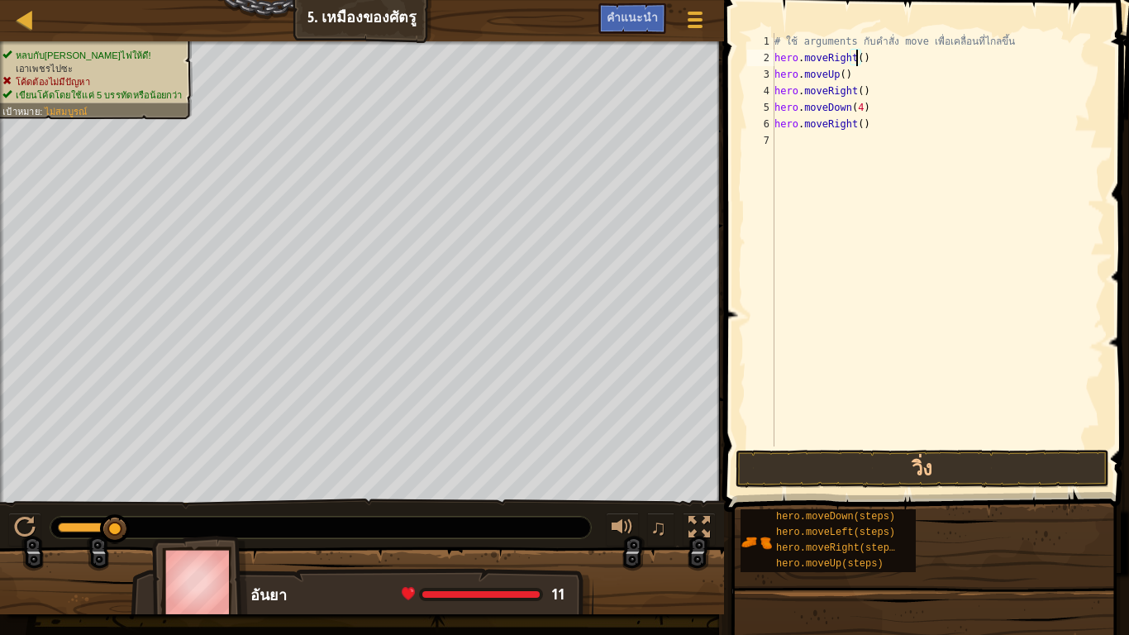
scroll to position [7, 7]
click at [855, 121] on div "# ใช้ arguments กับคำสั่ง move เพื่อเคลื่อนที่ไกลขึ้น hero . moveRight ( 3 ) he…" at bounding box center [937, 256] width 333 height 446
click at [881, 465] on button "วิ่ง" at bounding box center [921, 468] width 373 height 38
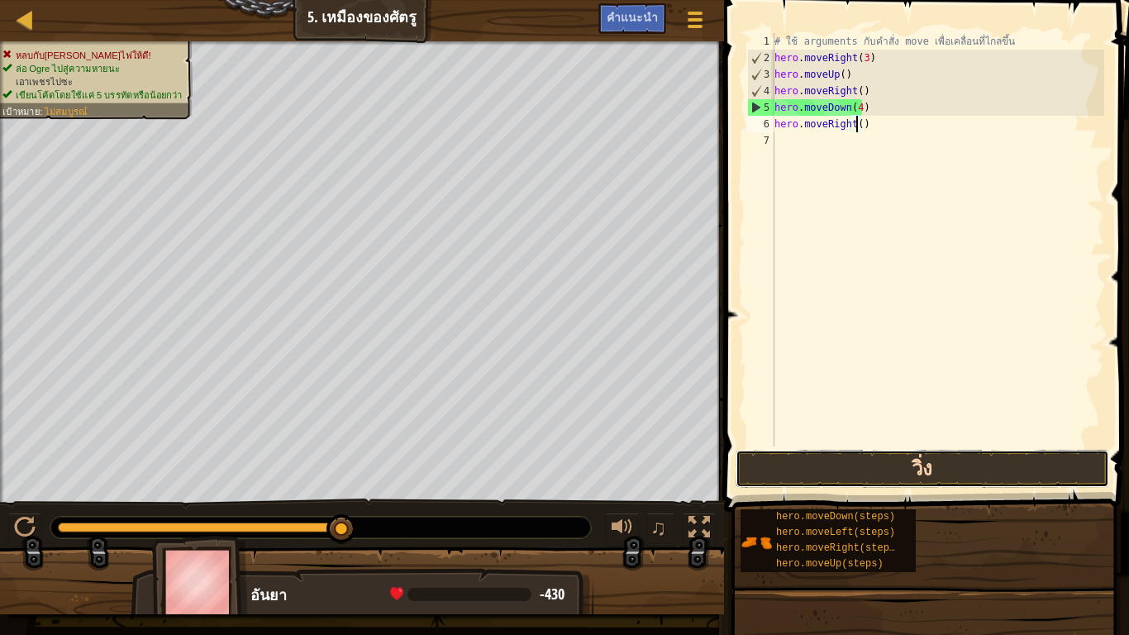
click at [891, 457] on button "วิ่ง" at bounding box center [921, 468] width 373 height 38
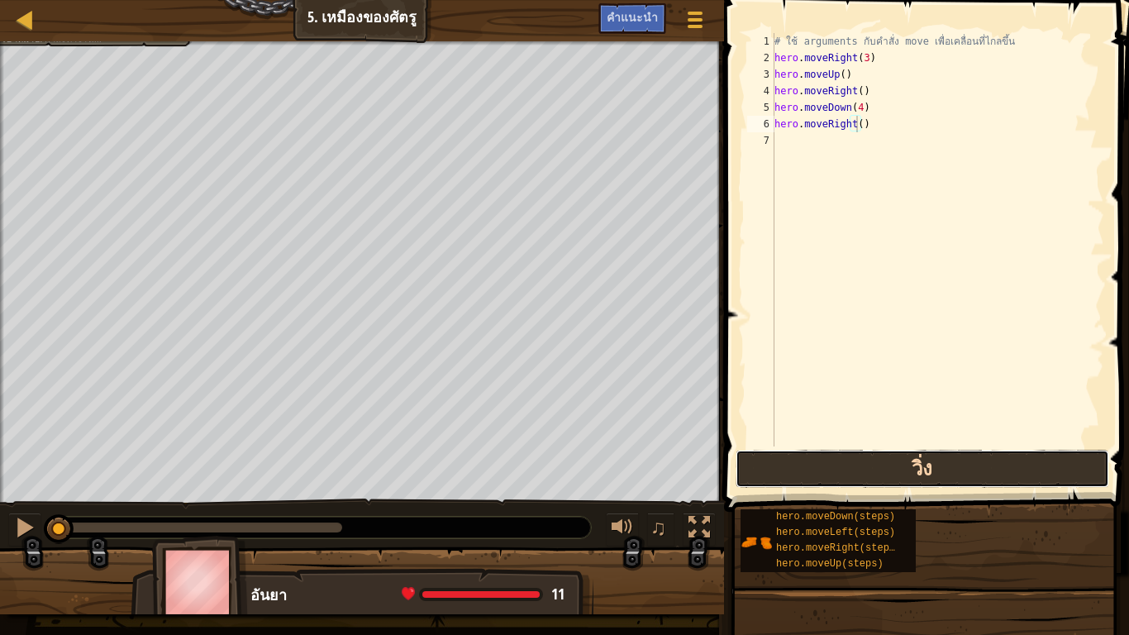
click at [1010, 464] on button "วิ่ง" at bounding box center [921, 468] width 373 height 38
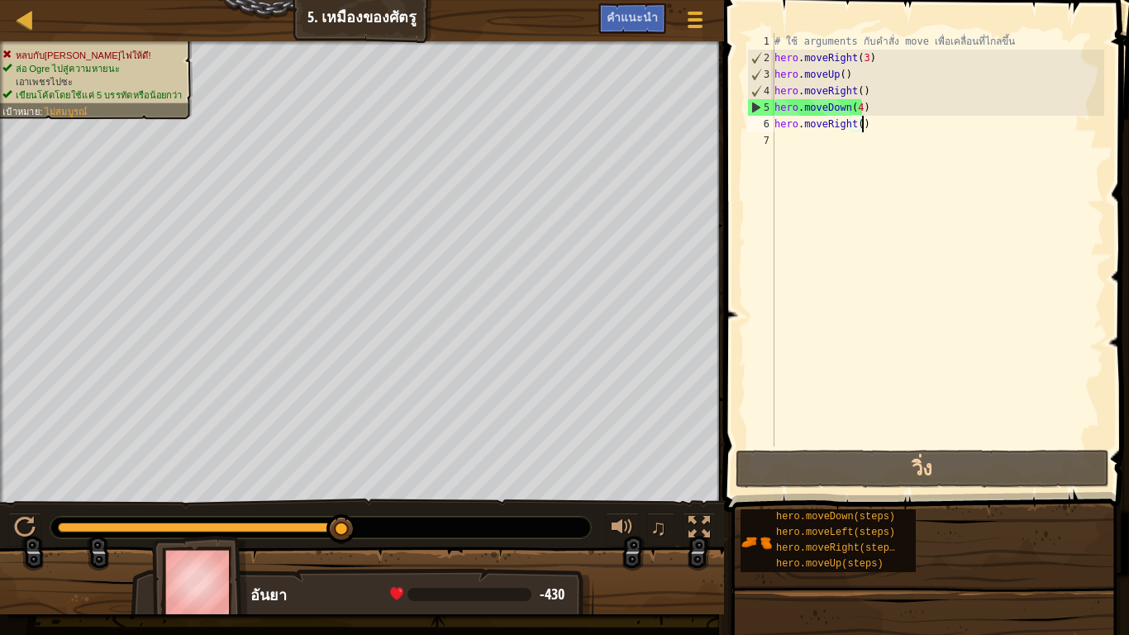
click at [892, 131] on div "# ใช้ arguments กับคำสั่ง move เพื่อเคลื่อนที่ไกลขึ้น hero . moveRight ( 3 ) he…" at bounding box center [937, 256] width 333 height 446
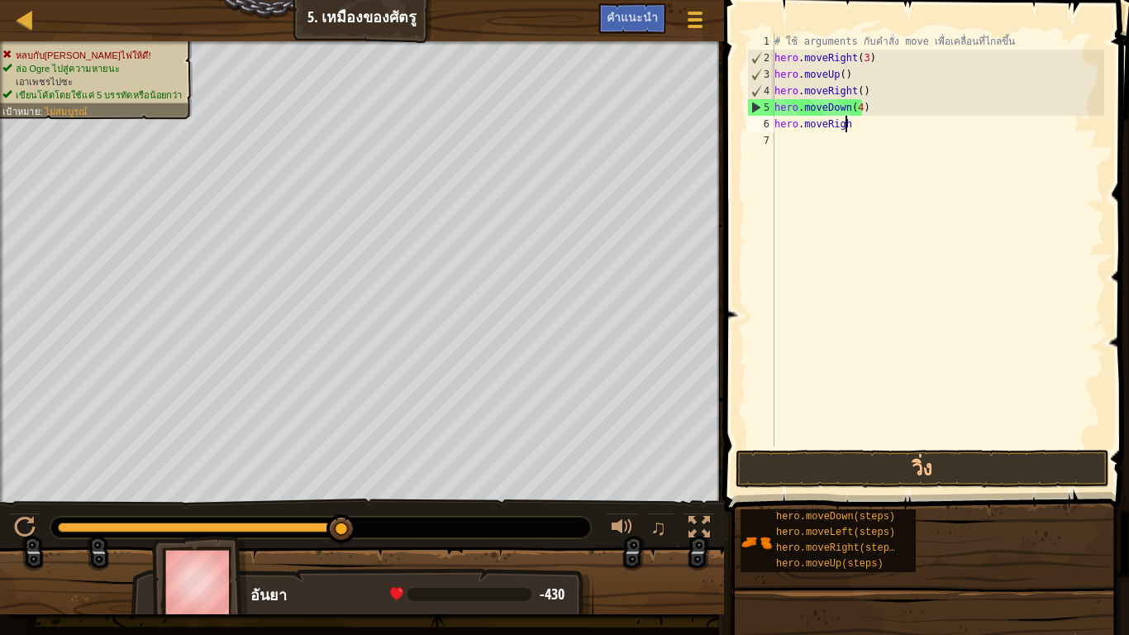
scroll to position [7, 2]
type textarea "h"
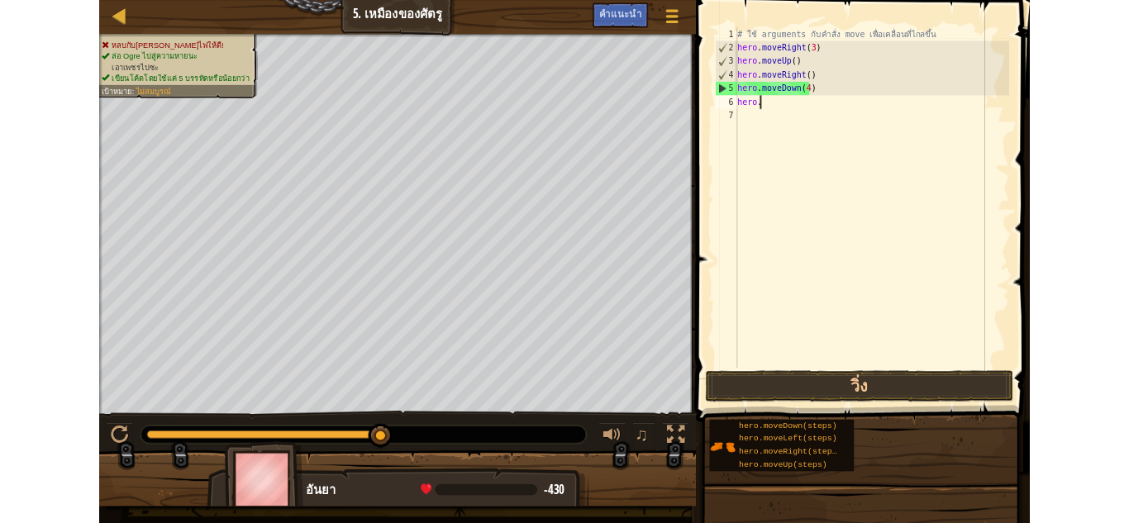
scroll to position [7, 0]
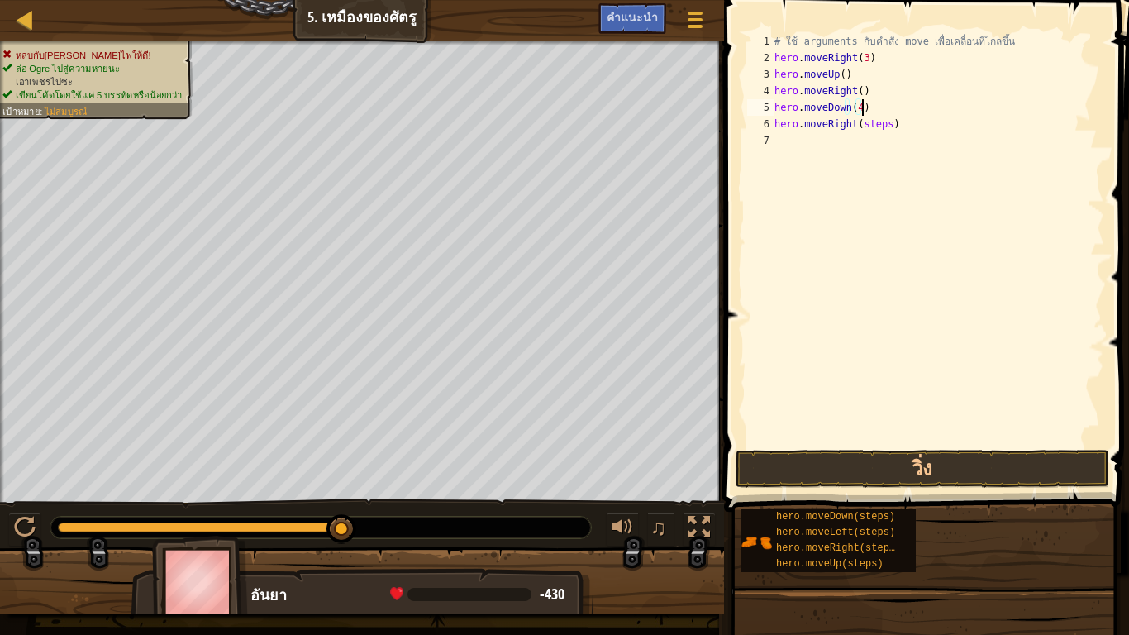
click at [879, 113] on div "# ใช้ arguments กับคำสั่ง move เพื่อเคลื่อนที่ไกลขึ้น hero . moveRight ( 3 ) he…" at bounding box center [937, 256] width 333 height 446
click at [882, 130] on div "# ใช้ arguments กับคำสั่ง move เพื่อเคลื่อนที่ไกลขึ้น hero . moveRight ( 3 ) he…" at bounding box center [937, 256] width 333 height 446
click at [882, 130] on div "# ใช้ arguments กับคำสั่ง move เพื่อเคลื่อนที่ไกลขึ้น hero . moveRight ( 3 ) he…" at bounding box center [937, 239] width 333 height 413
type textarea "hero.moveRight()"
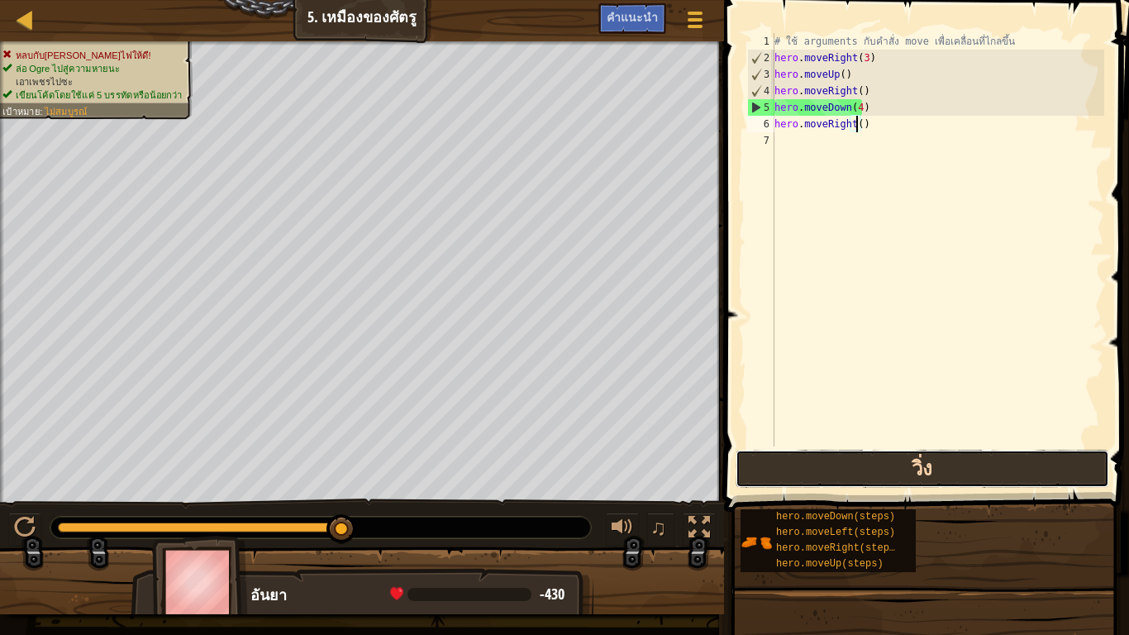
click at [899, 472] on button "วิ่ง" at bounding box center [921, 468] width 373 height 38
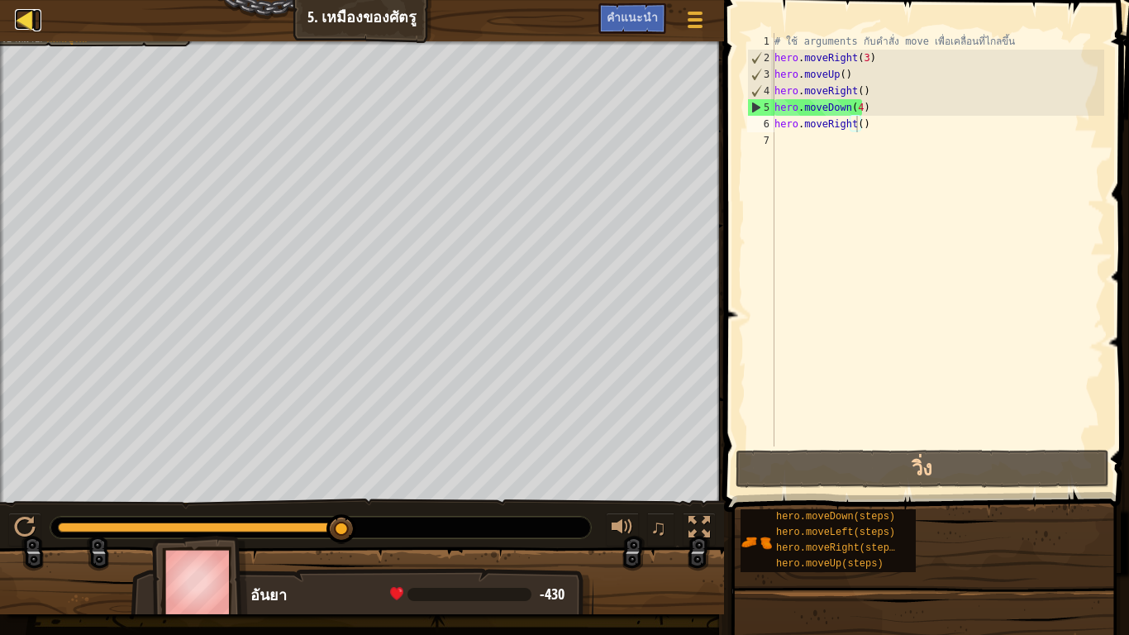
click at [32, 14] on div at bounding box center [25, 19] width 21 height 21
select select "th"
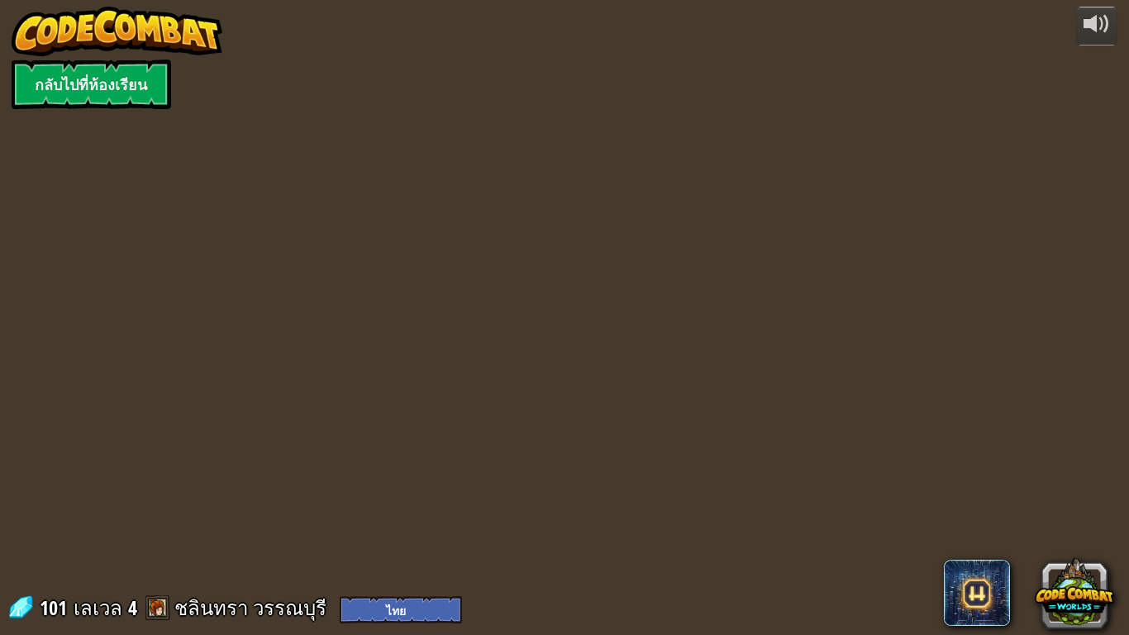
select select "th"
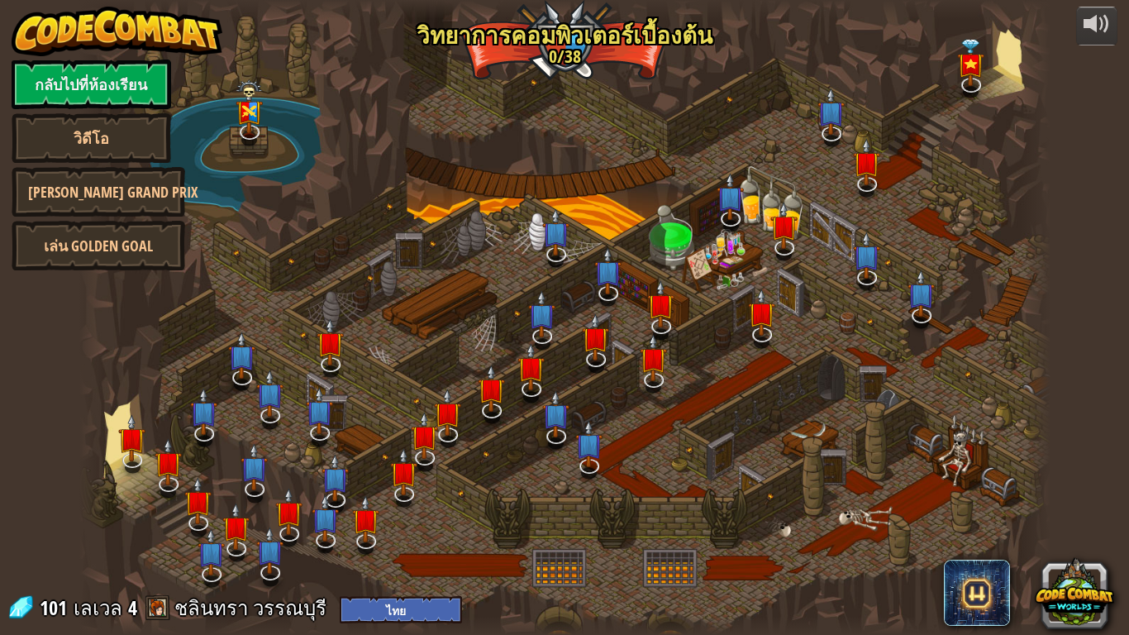
select select "th"
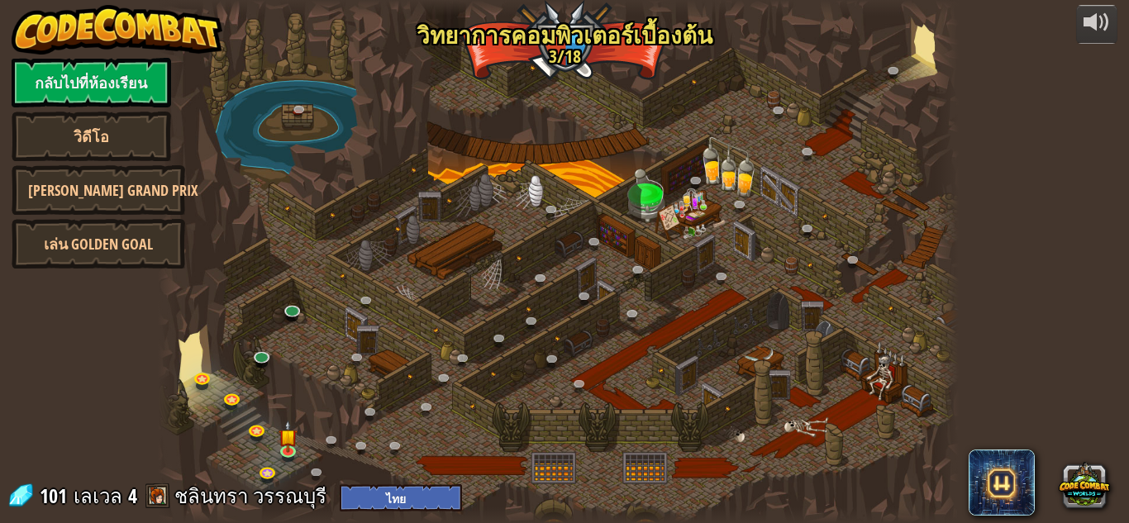
drag, startPoint x: 487, startPoint y: 27, endPoint x: 430, endPoint y: 94, distance: 87.9
click at [470, 63] on div at bounding box center [558, 261] width 800 height 523
drag, startPoint x: 221, startPoint y: 159, endPoint x: 259, endPoint y: 283, distance: 130.4
click at [259, 283] on div at bounding box center [558, 261] width 800 height 523
click at [284, 435] on img at bounding box center [287, 428] width 19 height 43
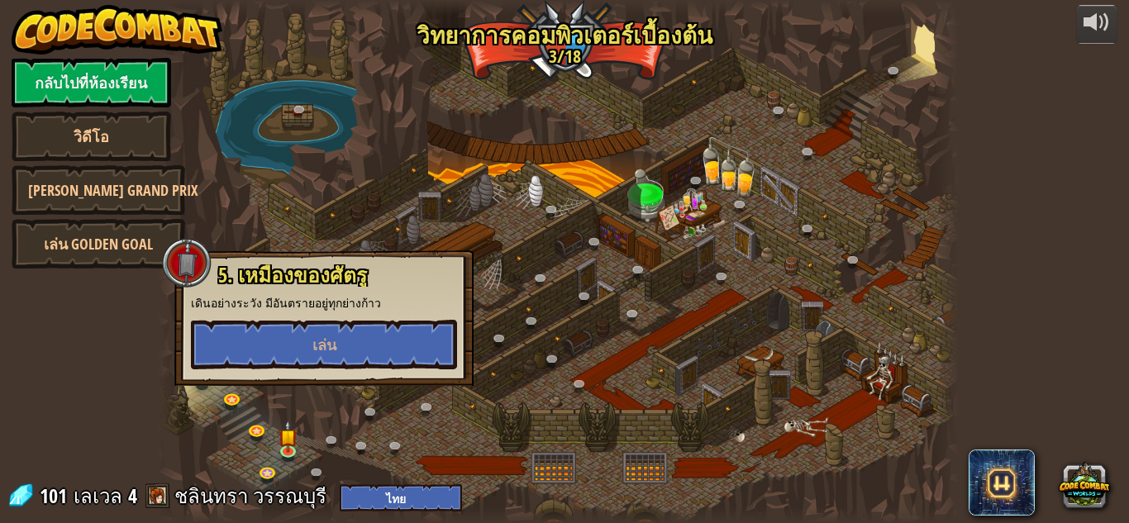
click at [379, 370] on div "5. เหมืองของศัตรู เดินอย่างระวัง มีอันตรายอยู่ทุกย่างก้าว [PERSON_NAME]" at bounding box center [323, 318] width 299 height 136
click at [373, 345] on button "เล่น" at bounding box center [324, 345] width 266 height 50
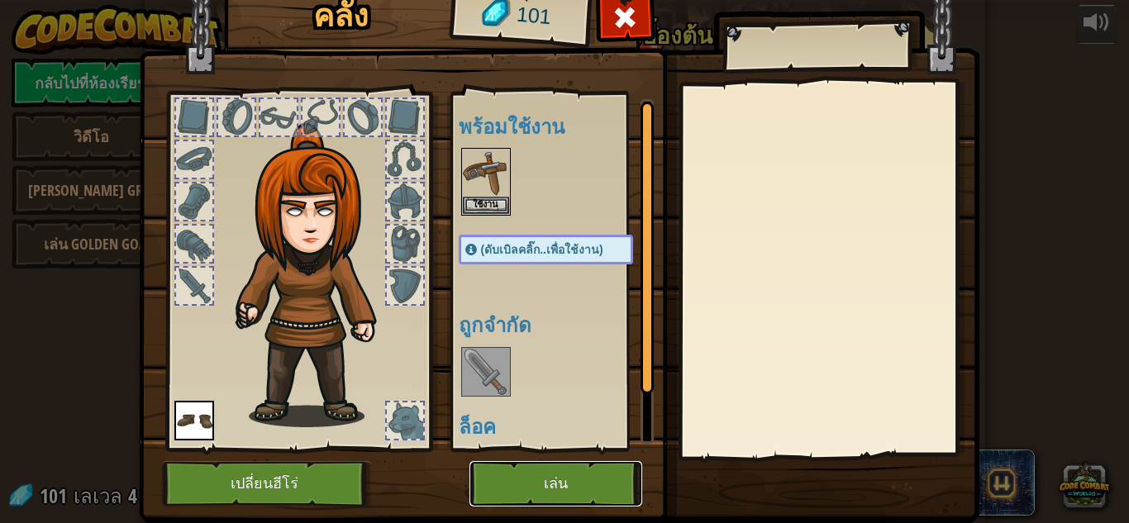
click at [508, 478] on button "เล่น" at bounding box center [555, 483] width 173 height 45
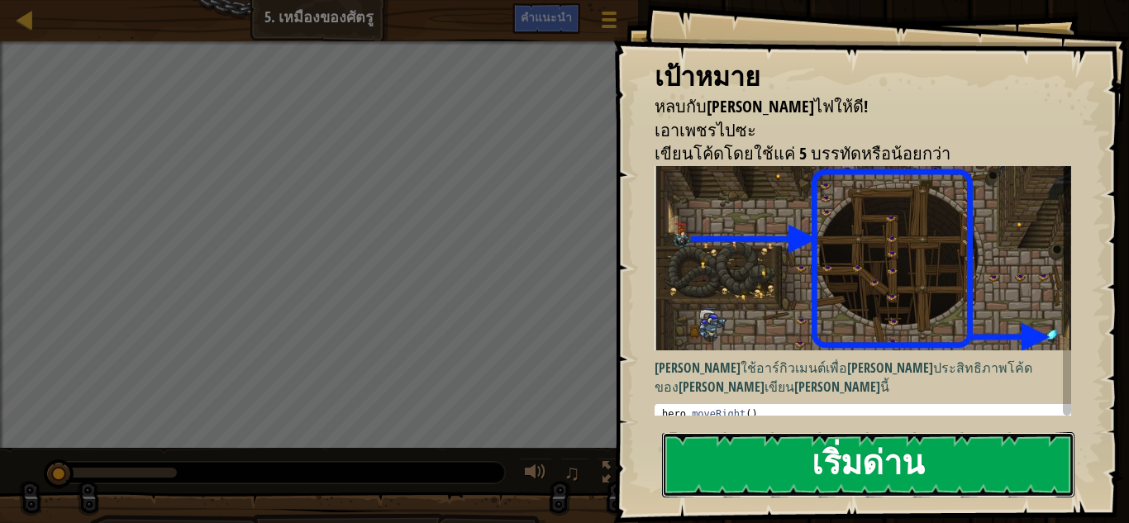
click at [778, 470] on button "เริ่มด่าน" at bounding box center [868, 464] width 412 height 65
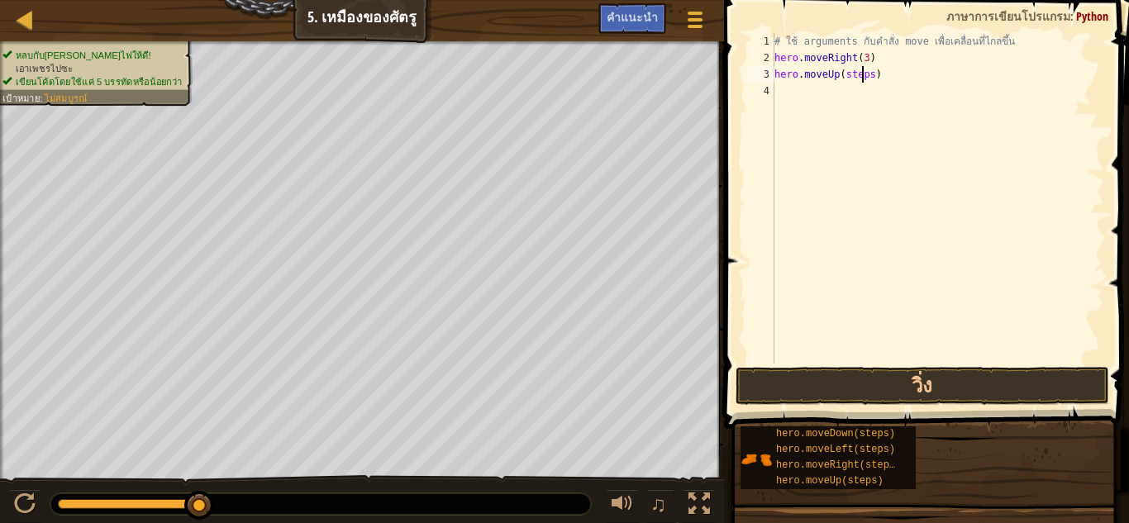
click at [863, 75] on div "# ใช้ arguments กับคำสั่ง move เพื่อเคลื่อนที่ไกลขึ้น hero . moveRight ( 3 ) he…" at bounding box center [937, 215] width 333 height 364
click at [864, 74] on div "# ใช้ arguments กับคำสั่ง move เพื่อเคลื่อนที่ไกลขึ้น hero . moveRight ( 3 ) he…" at bounding box center [937, 215] width 333 height 364
click at [845, 78] on div "# ใช้ arguments กับคำสั่ง move เพื่อเคลื่อนที่ไกลขึ้น hero . moveRight ( 3 ) he…" at bounding box center [937, 215] width 333 height 364
click at [839, 82] on div "# ใช้ arguments กับคำสั่ง move เพื่อเคลื่อนที่ไกลขึ้น hero . moveRight ( 3 ) he…" at bounding box center [937, 215] width 333 height 364
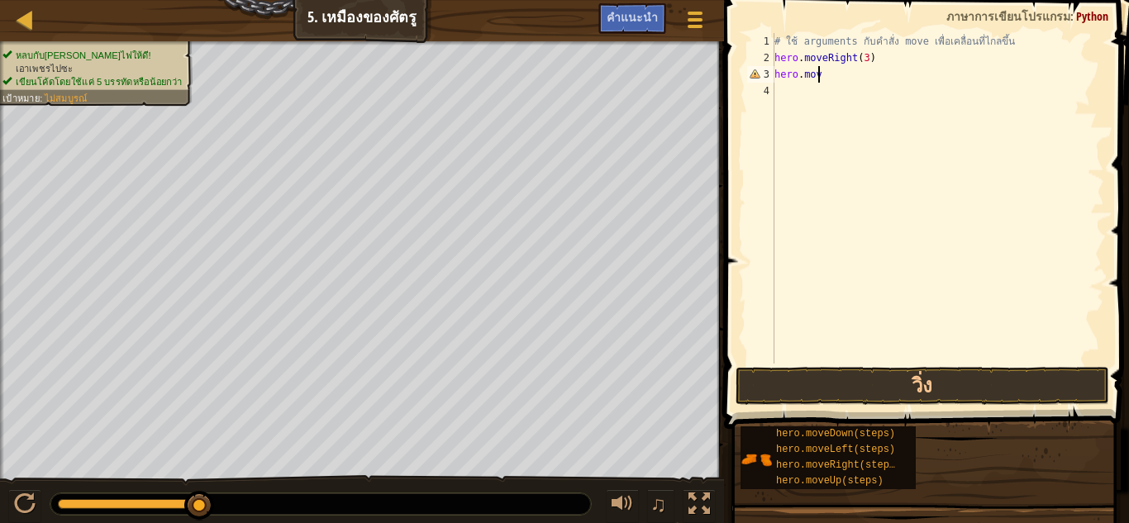
type textarea "h"
click at [862, 65] on div "# ใช้ arguments กับคำสั่ง move เพื่อเคลื่อนที่ไกลขึ้น hero . moveRight ( 3 ) he…" at bounding box center [937, 215] width 333 height 364
click at [867, 74] on div "# ใช้ arguments กับคำสั่ง move เพื่อเคลื่อนที่ไกลขึ้น hero . moveRight ( 3 ) he…" at bounding box center [937, 215] width 333 height 364
type textarea "hero.moveUp(s)"
